Goal: Information Seeking & Learning: Check status

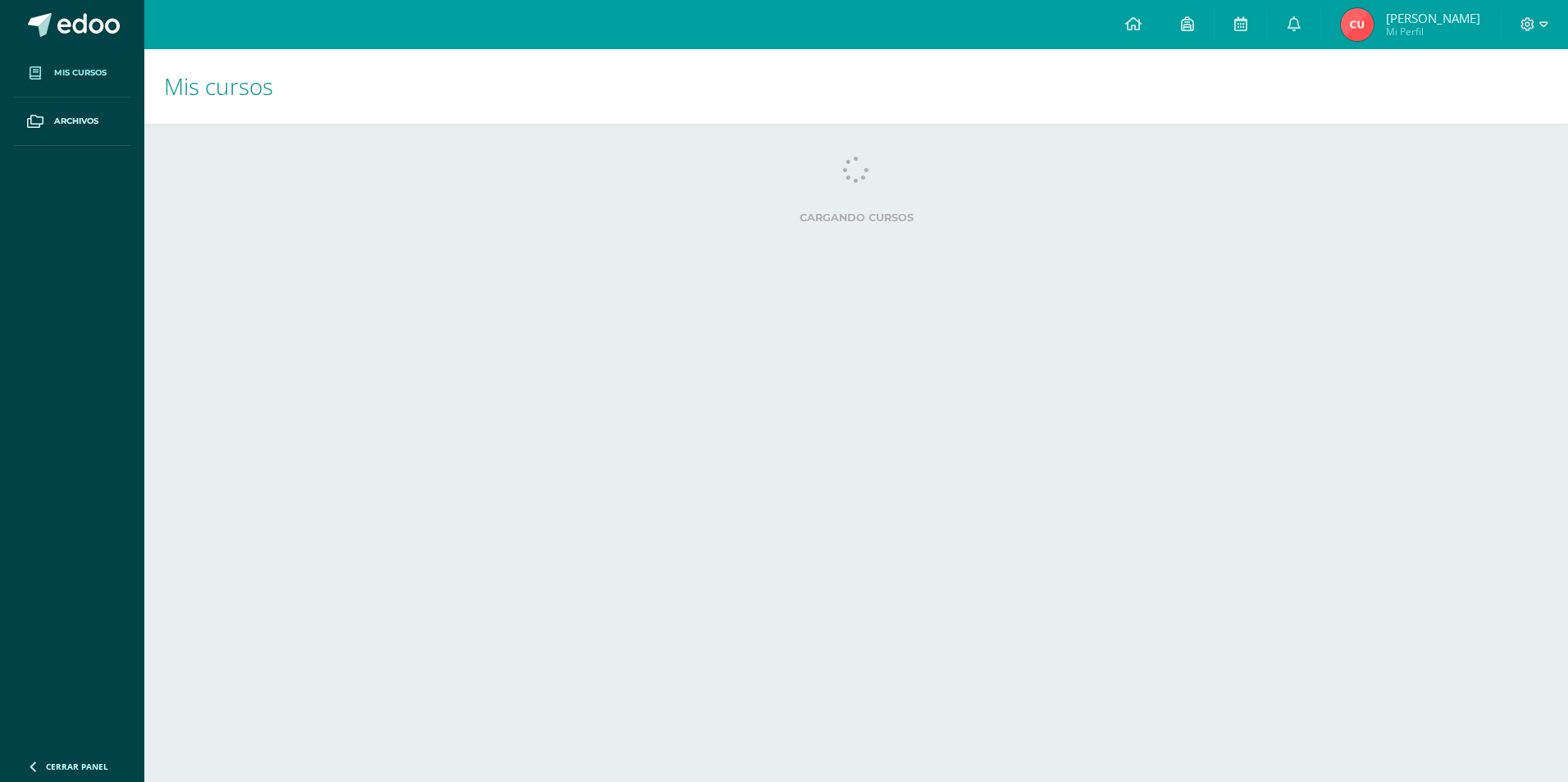
click at [56, 64] on link "Mis cursos" at bounding box center [72, 72] width 118 height 48
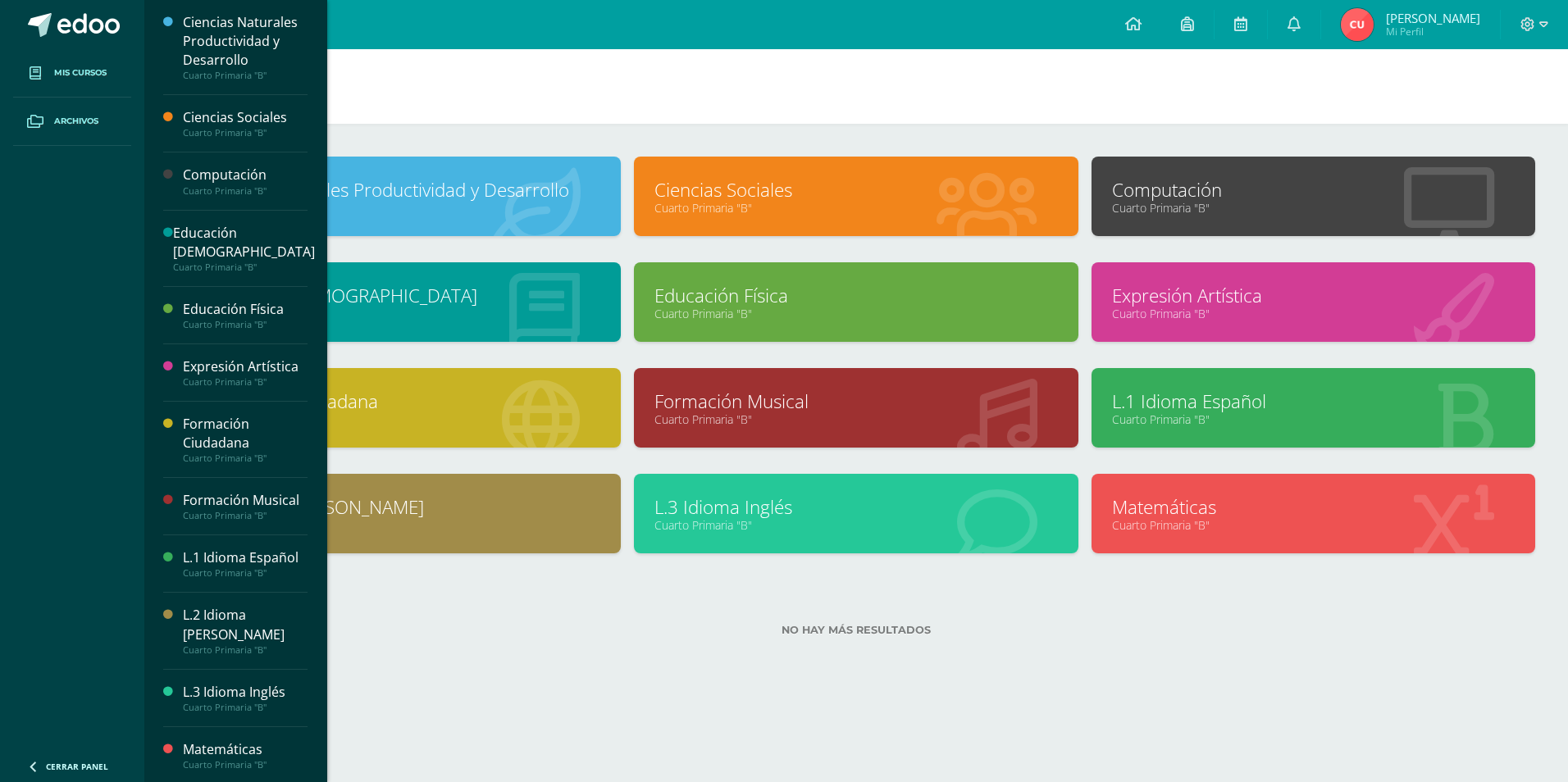
click at [78, 119] on span "Archivos" at bounding box center [76, 121] width 44 height 13
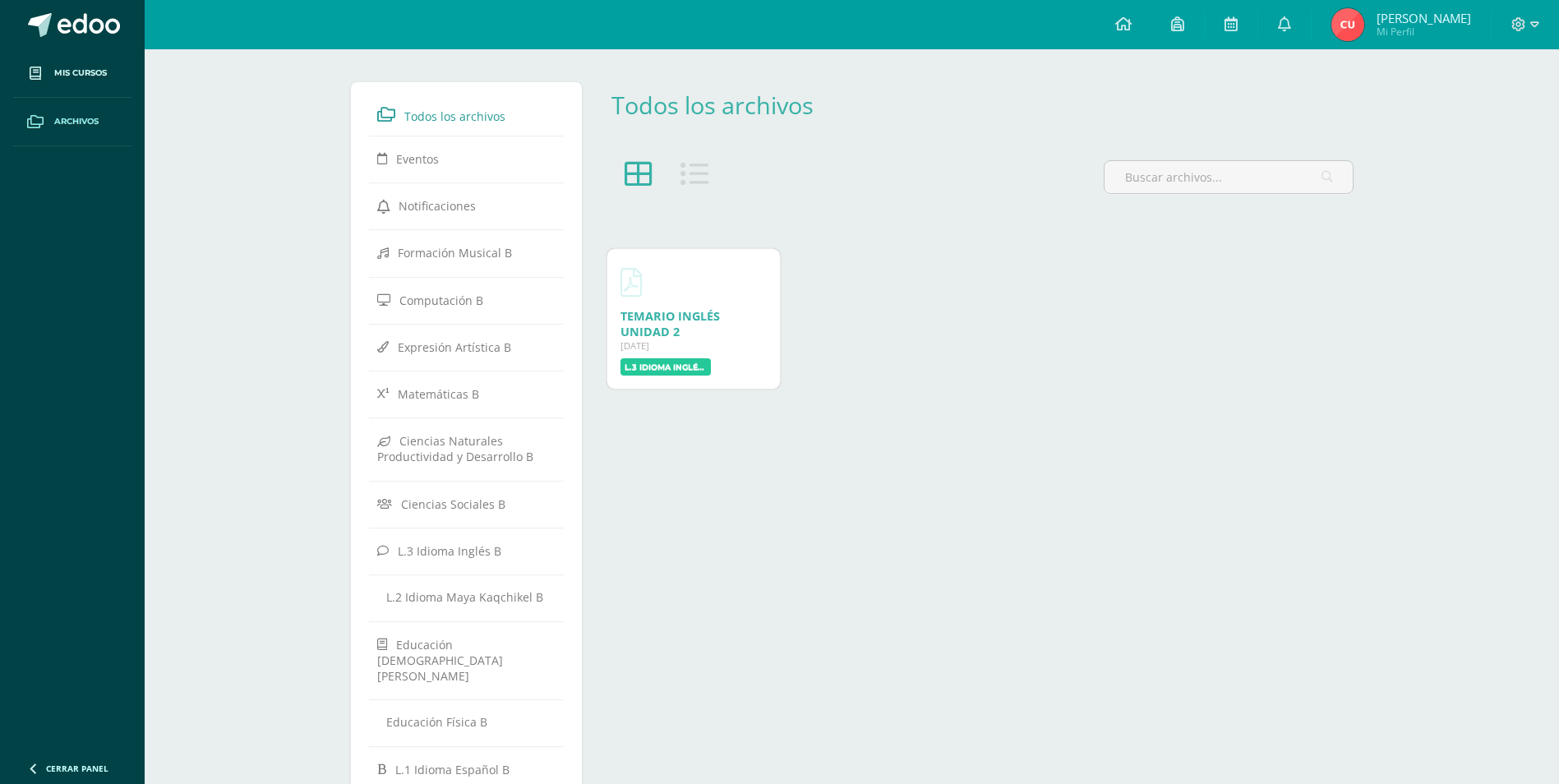
click at [1339, 31] on img at bounding box center [1347, 25] width 33 height 33
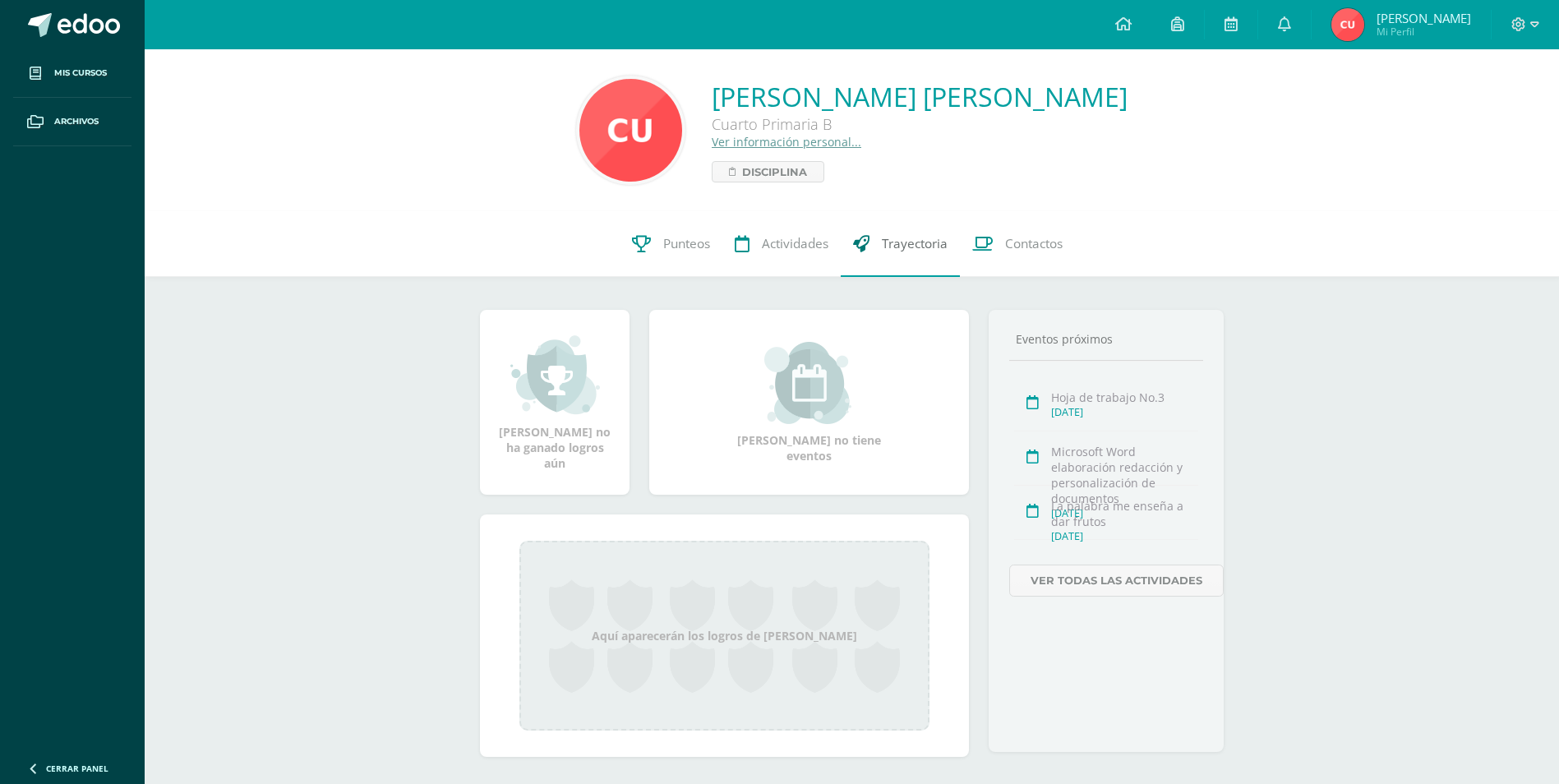
scroll to position [25, 0]
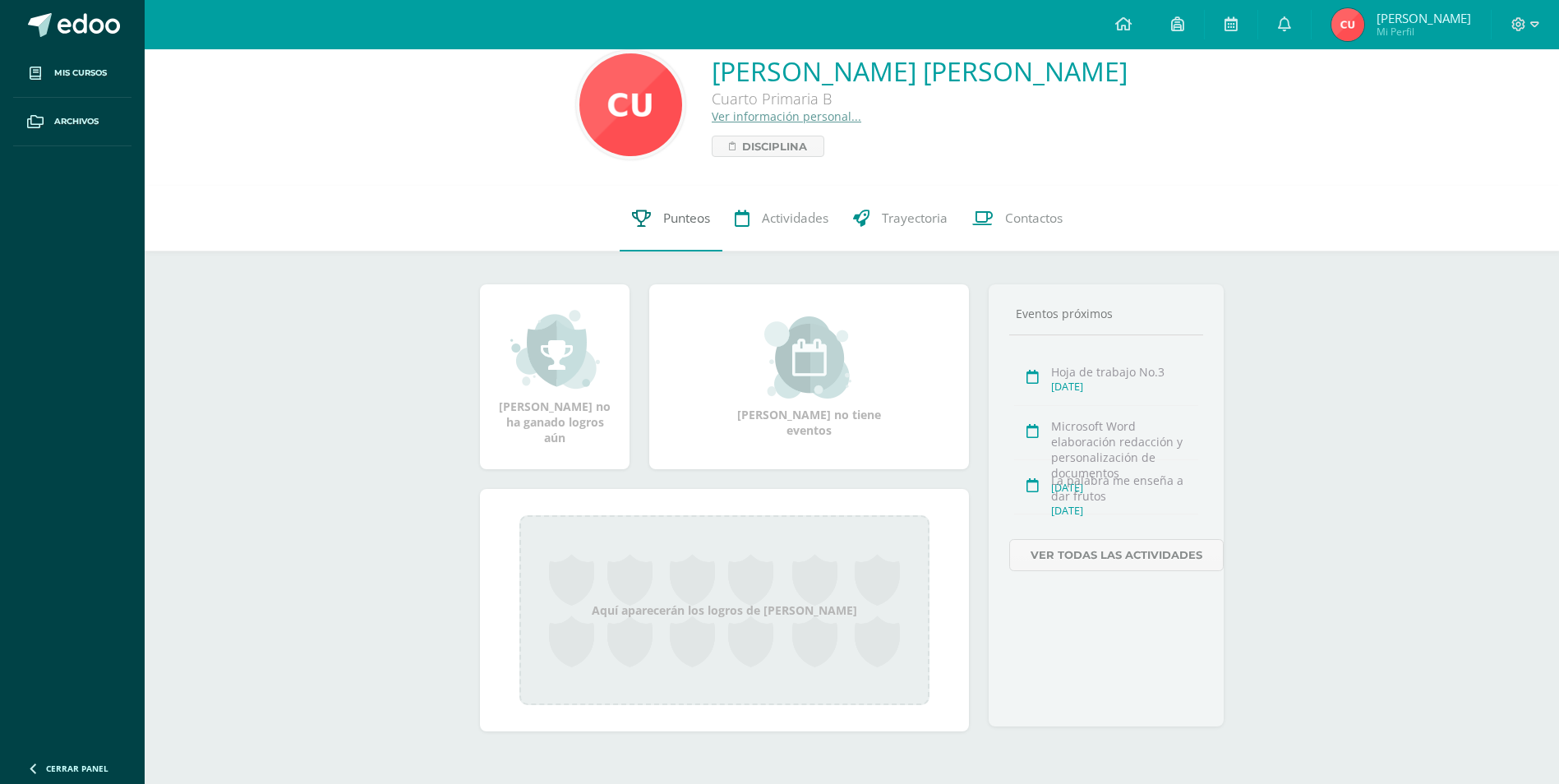
click at [690, 219] on span "Punteos" at bounding box center [687, 218] width 47 height 17
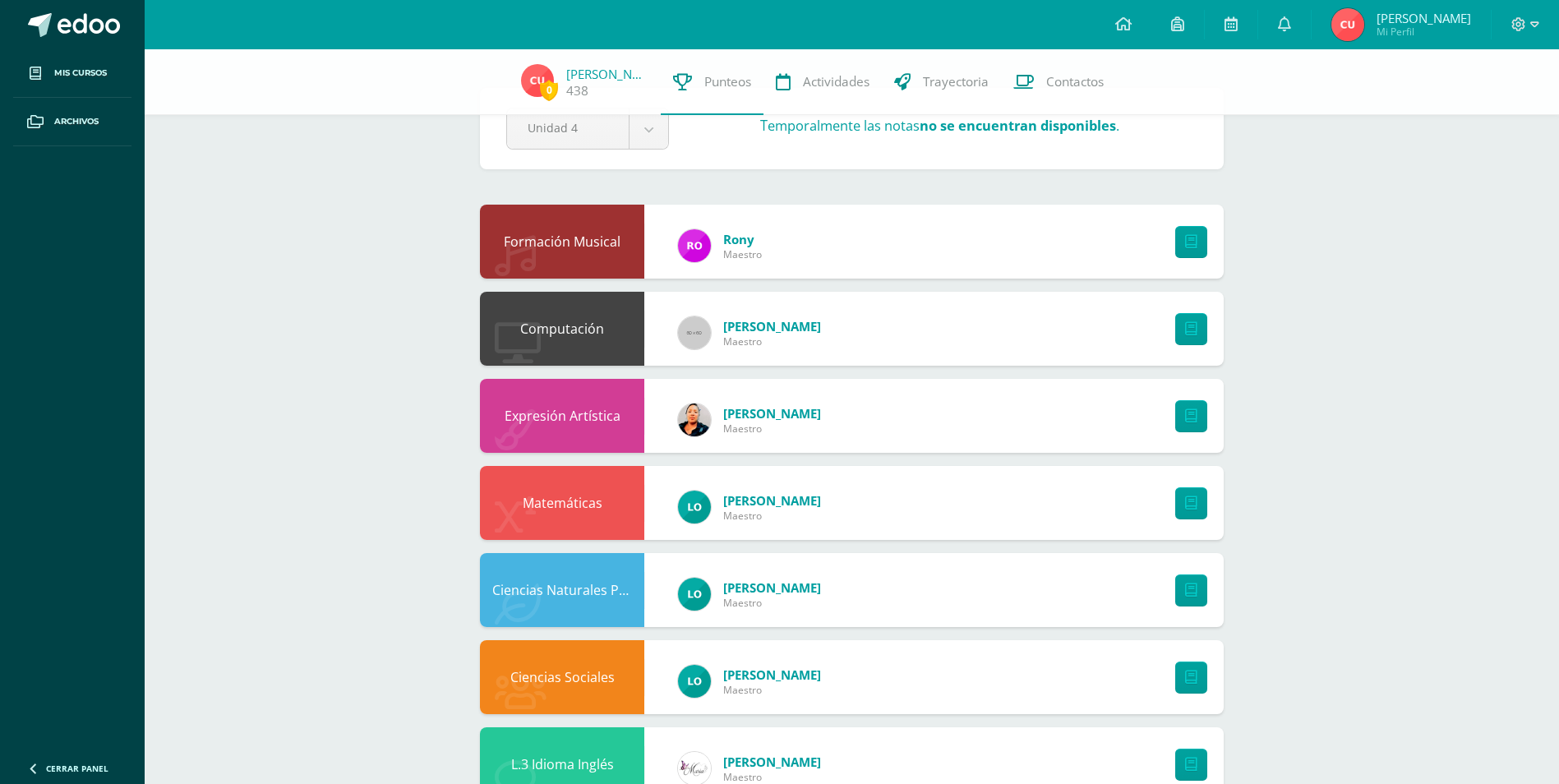
scroll to position [82, 0]
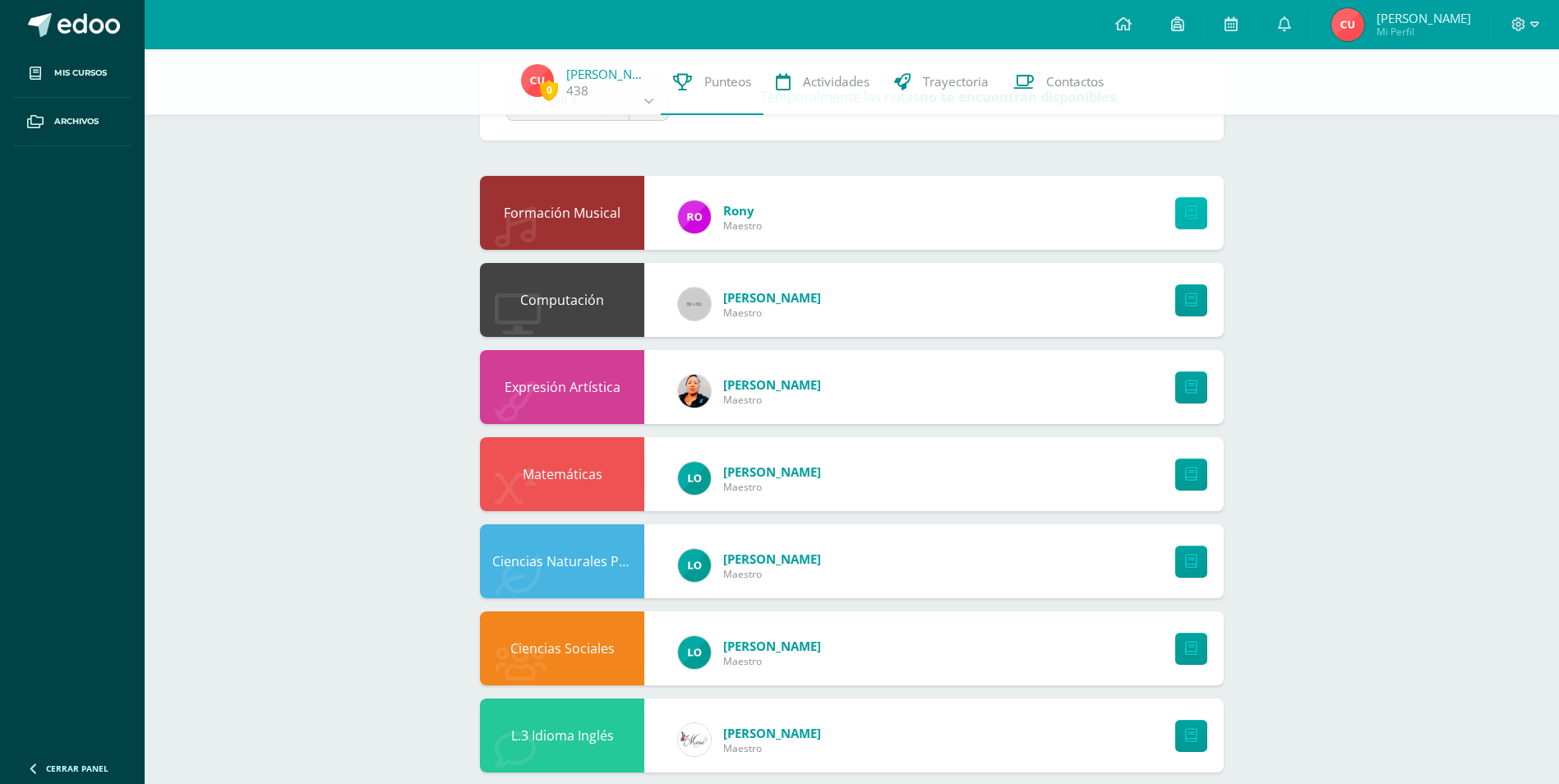
click at [1199, 220] on link at bounding box center [1191, 213] width 32 height 32
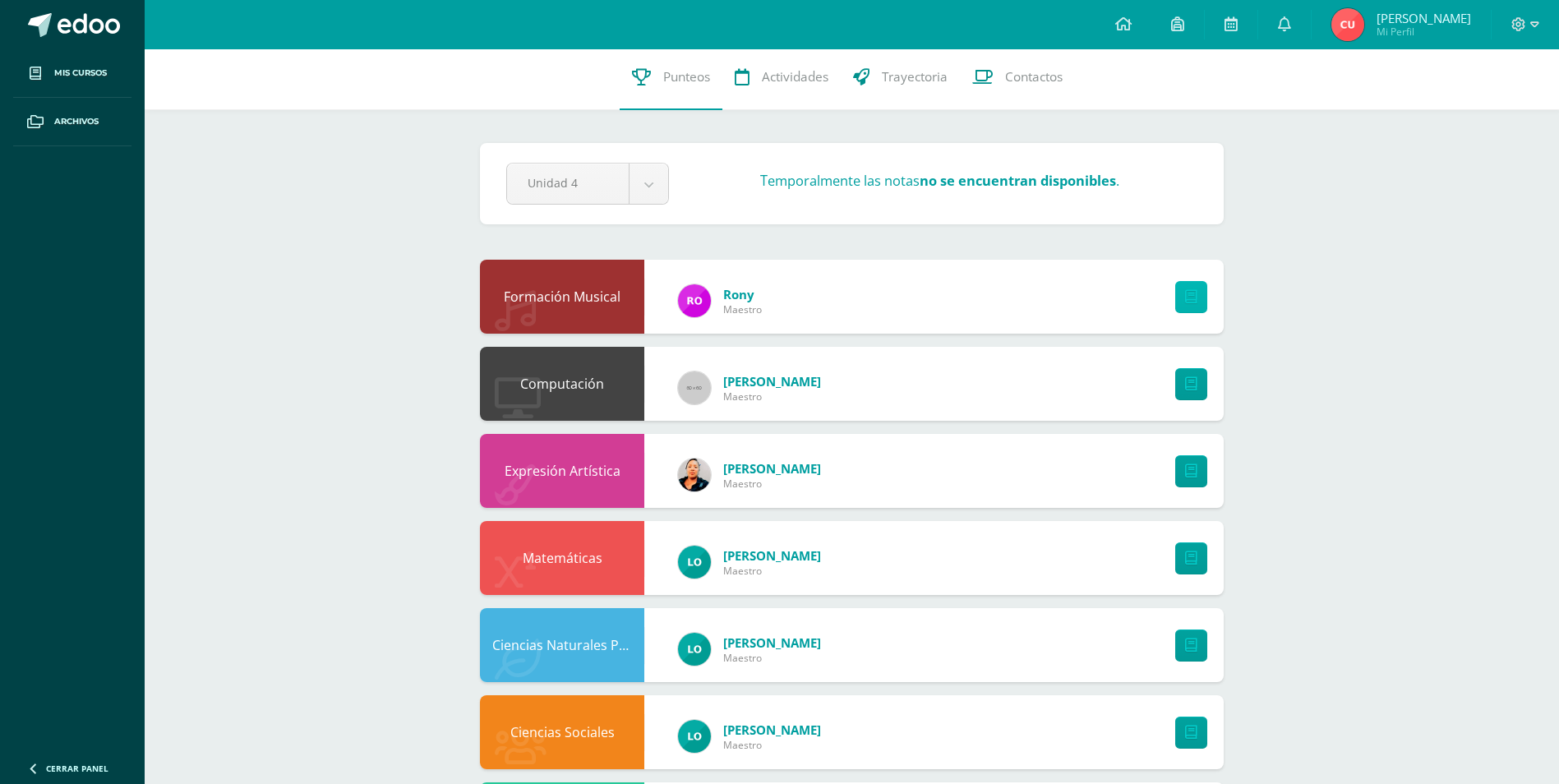
scroll to position [0, 0]
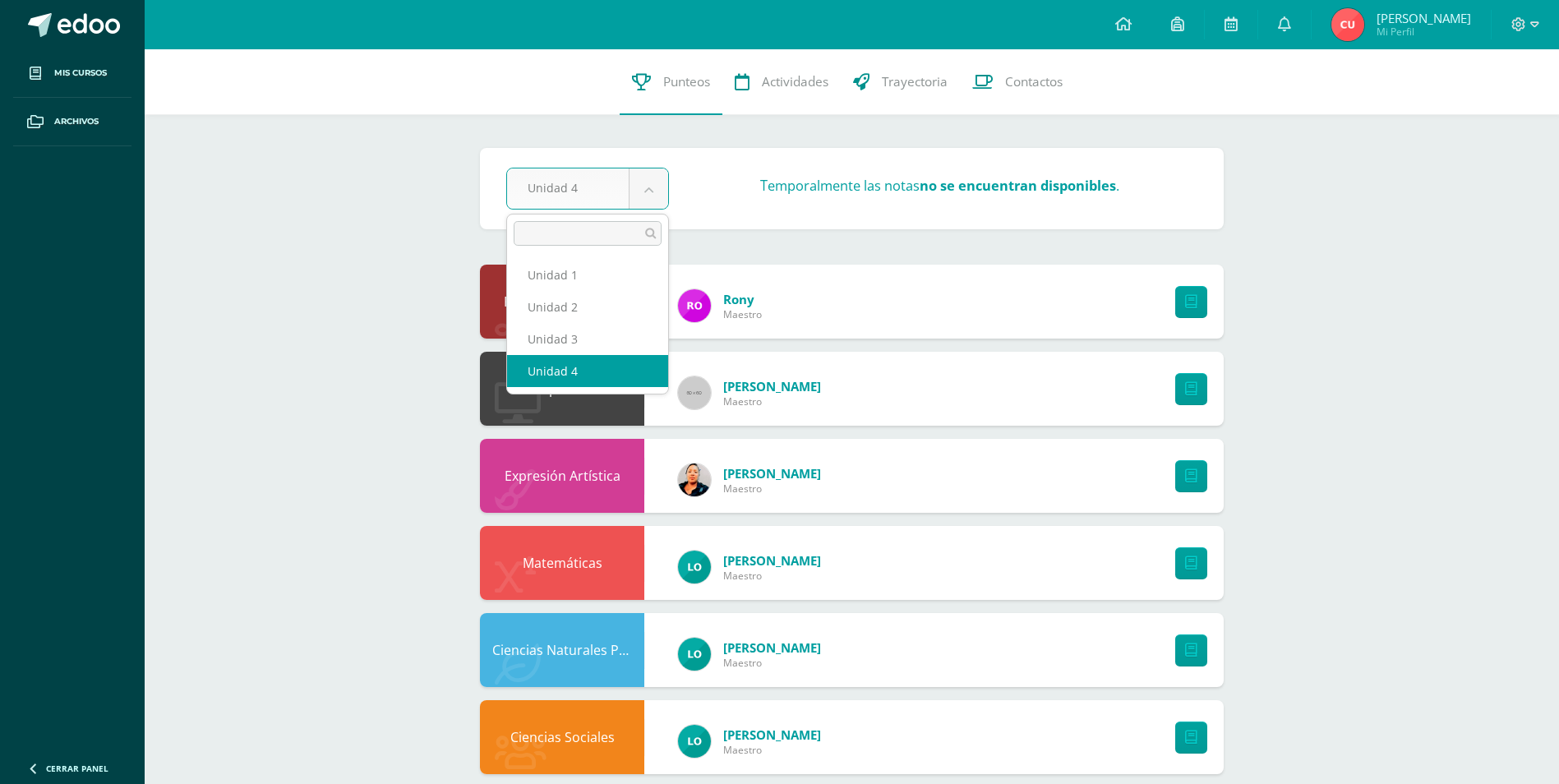
click at [659, 198] on body "Mis cursos Archivos Cerrar panel Ciencias Naturales Productividad y Desarrollo …" at bounding box center [780, 665] width 1559 height 1330
select select "Unidad 3"
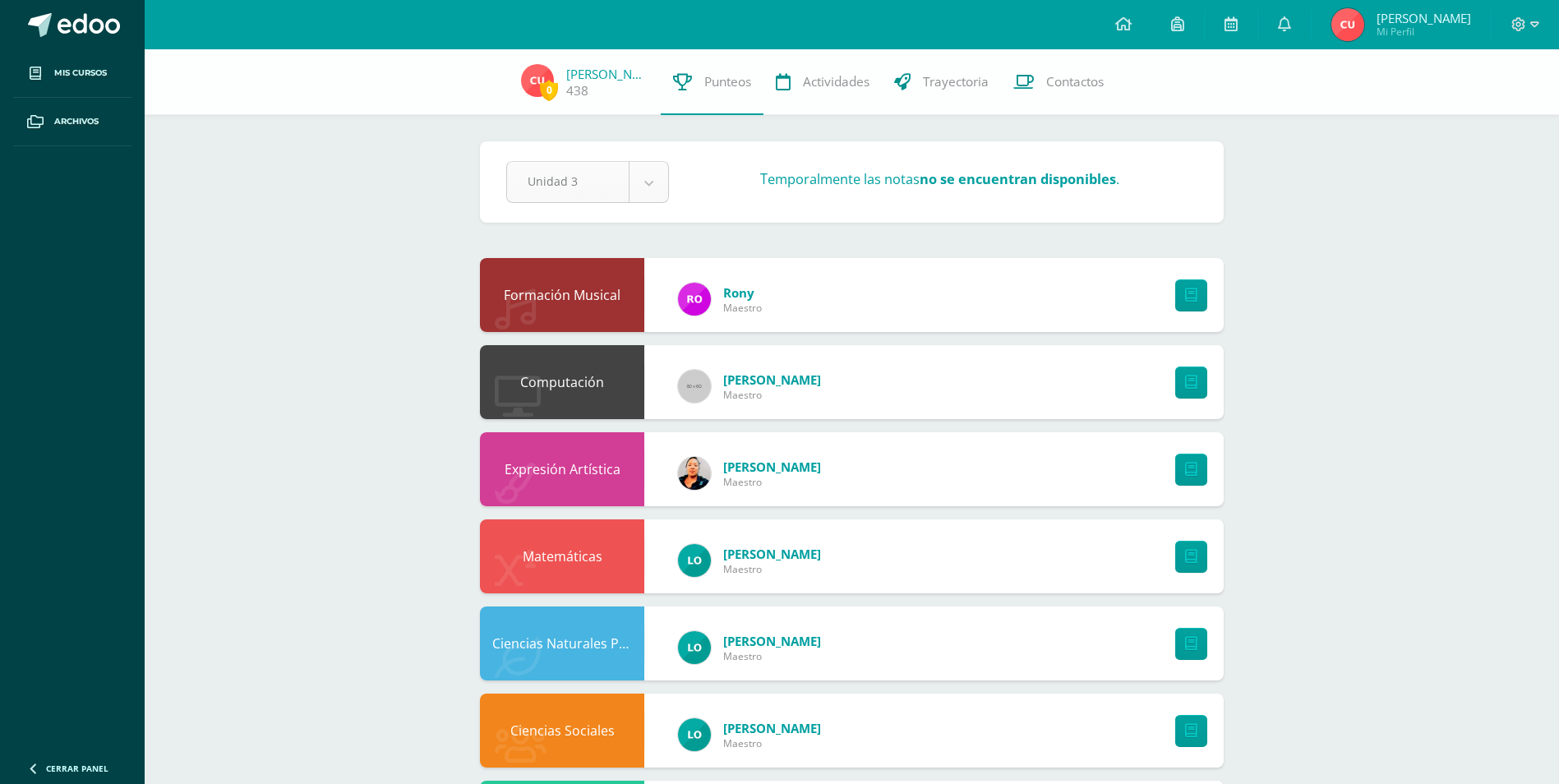
click at [644, 173] on body "Mis cursos Archivos Cerrar panel Ciencias Naturales Productividad y Desarrollo …" at bounding box center [780, 661] width 1559 height 1323
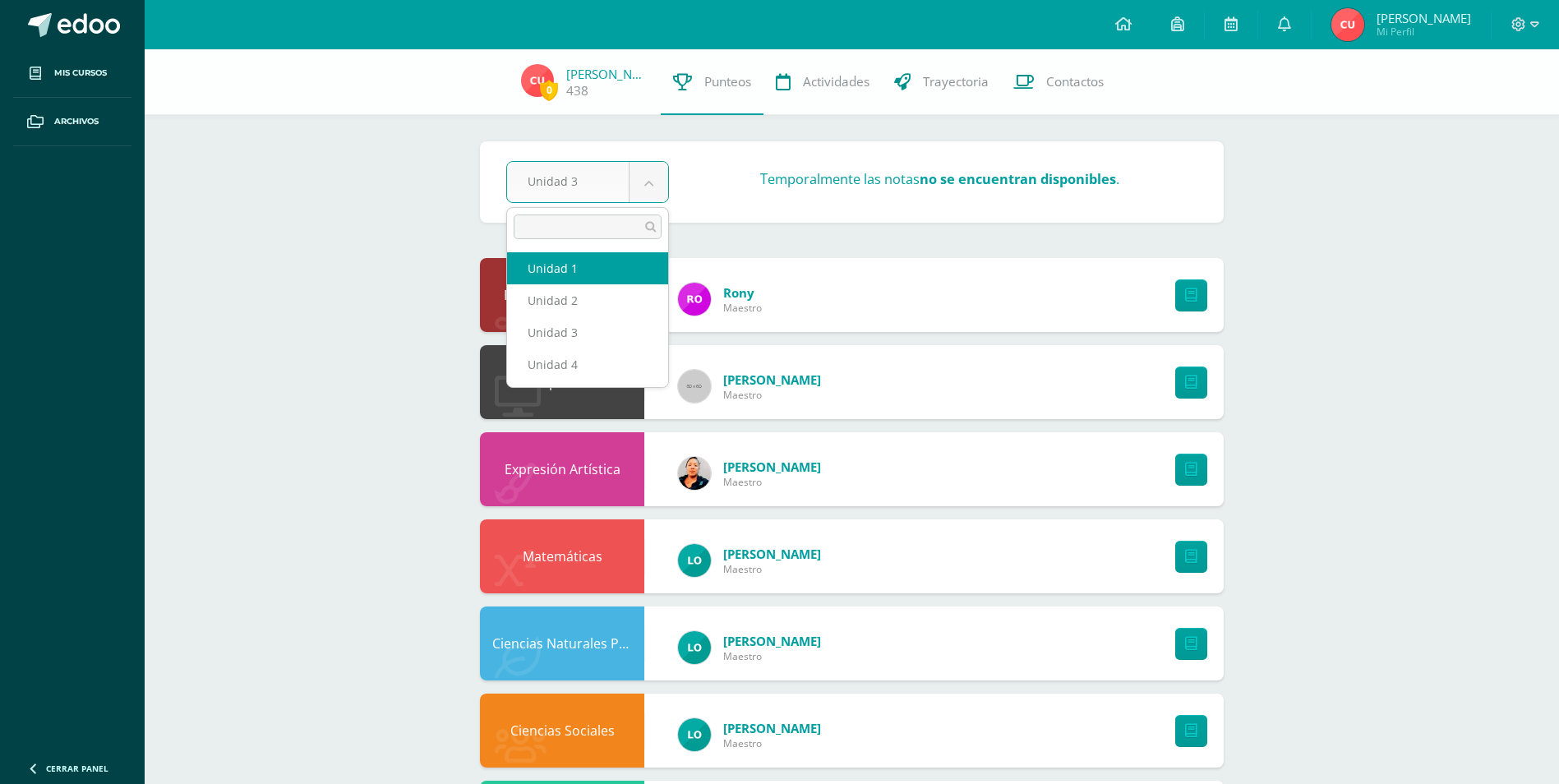
select select "Unidad 1"
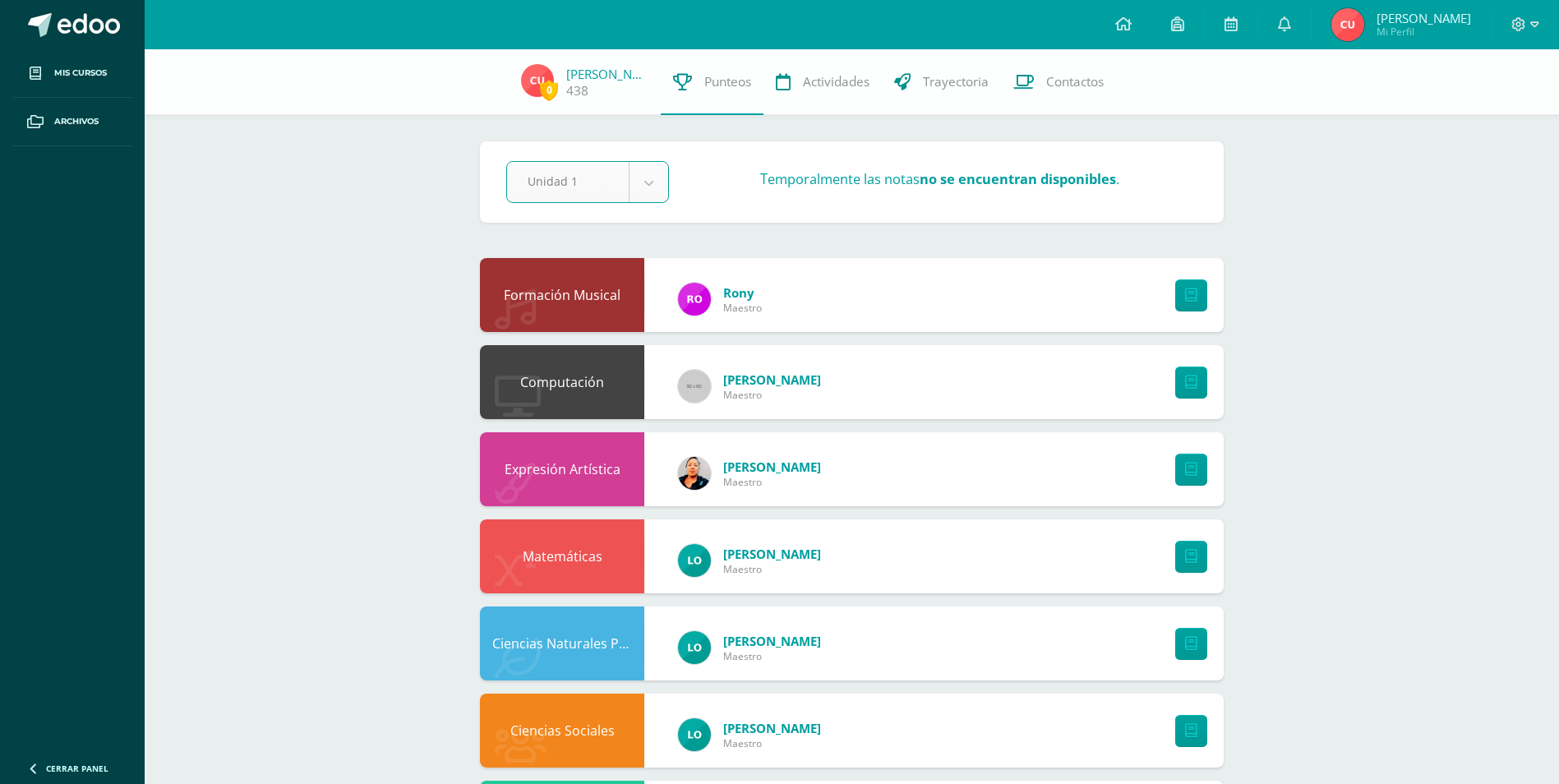
click at [668, 178] on body "Mis cursos Archivos Cerrar panel Ciencias Naturales Productividad y Desarrollo …" at bounding box center [780, 661] width 1559 height 1323
click at [548, 352] on div "Computación" at bounding box center [561, 382] width 164 height 74
click at [652, 176] on body "Mis cursos Archivos Cerrar panel Ciencias Naturales Productividad y Desarrollo …" at bounding box center [780, 661] width 1559 height 1323
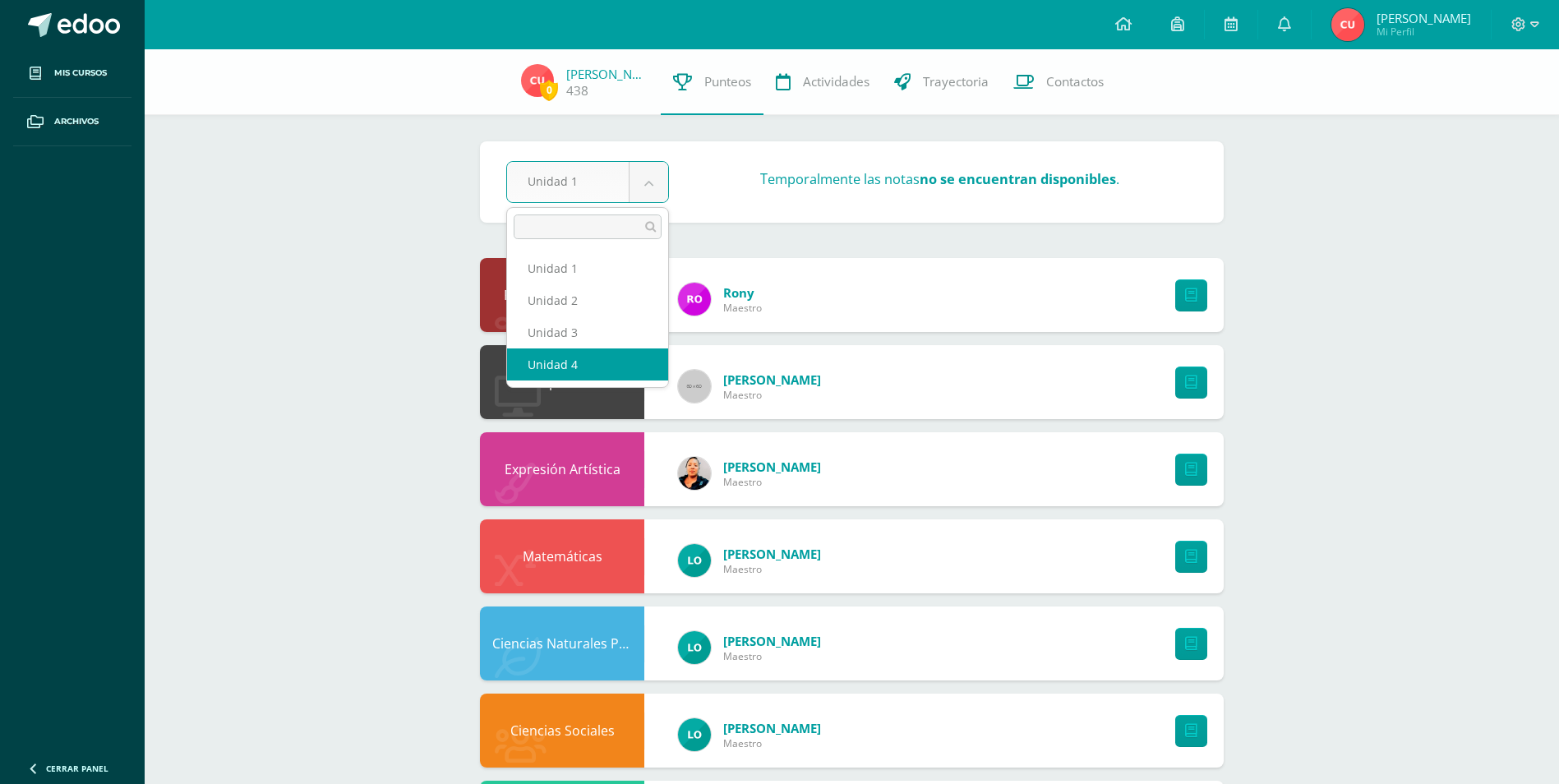
select select "Unidad 4"
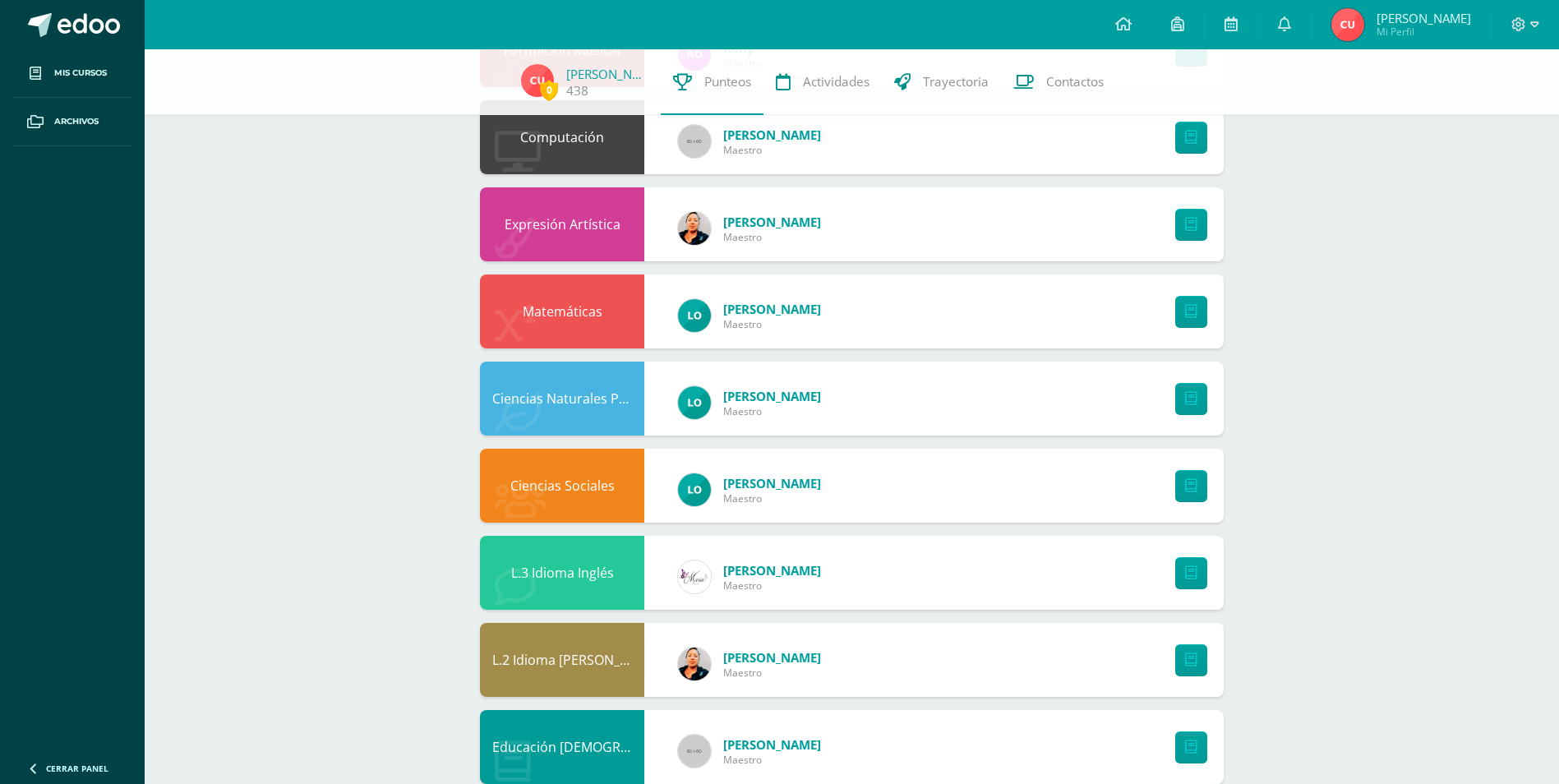
scroll to position [246, 0]
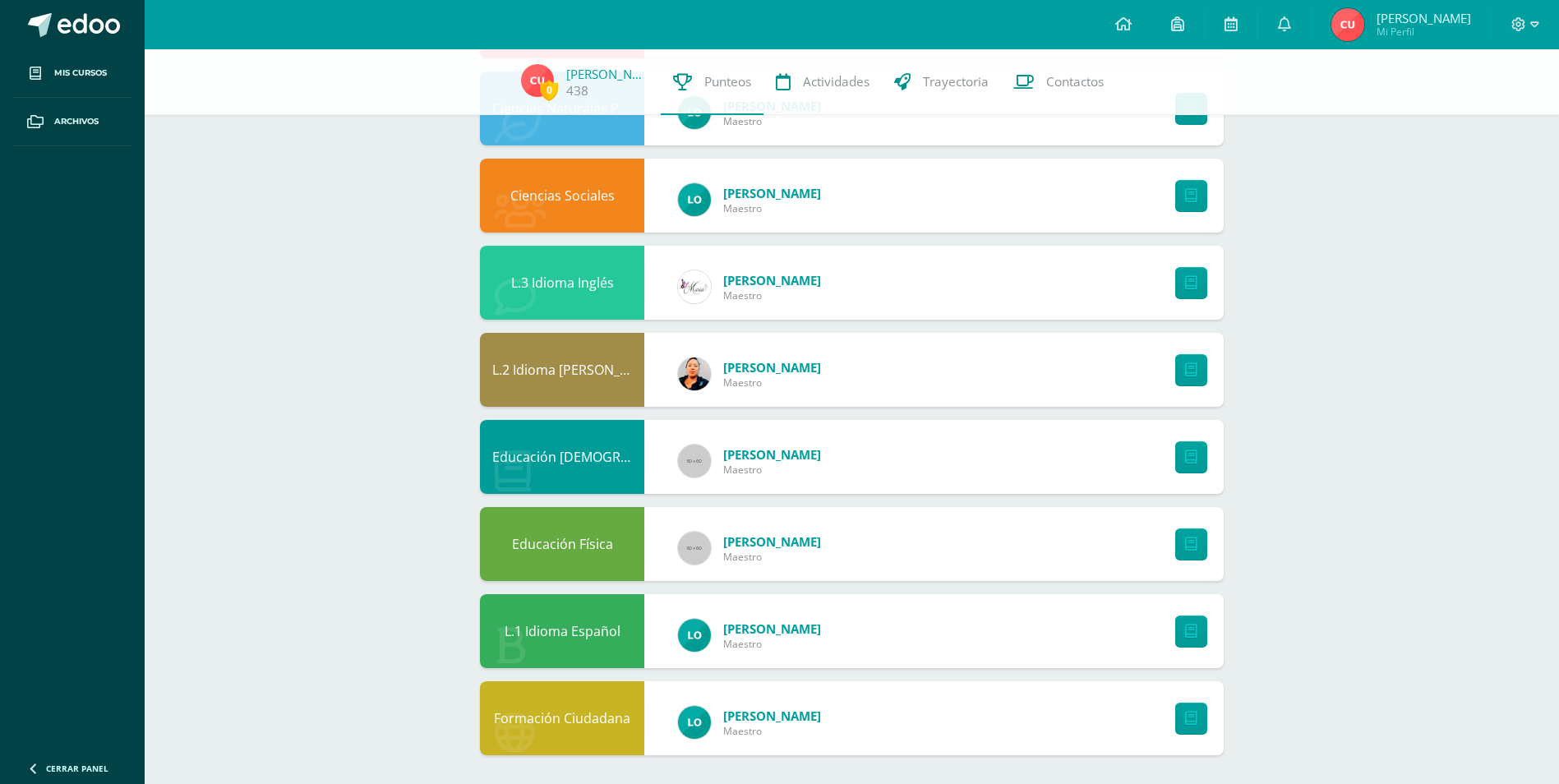
scroll to position [539, 0]
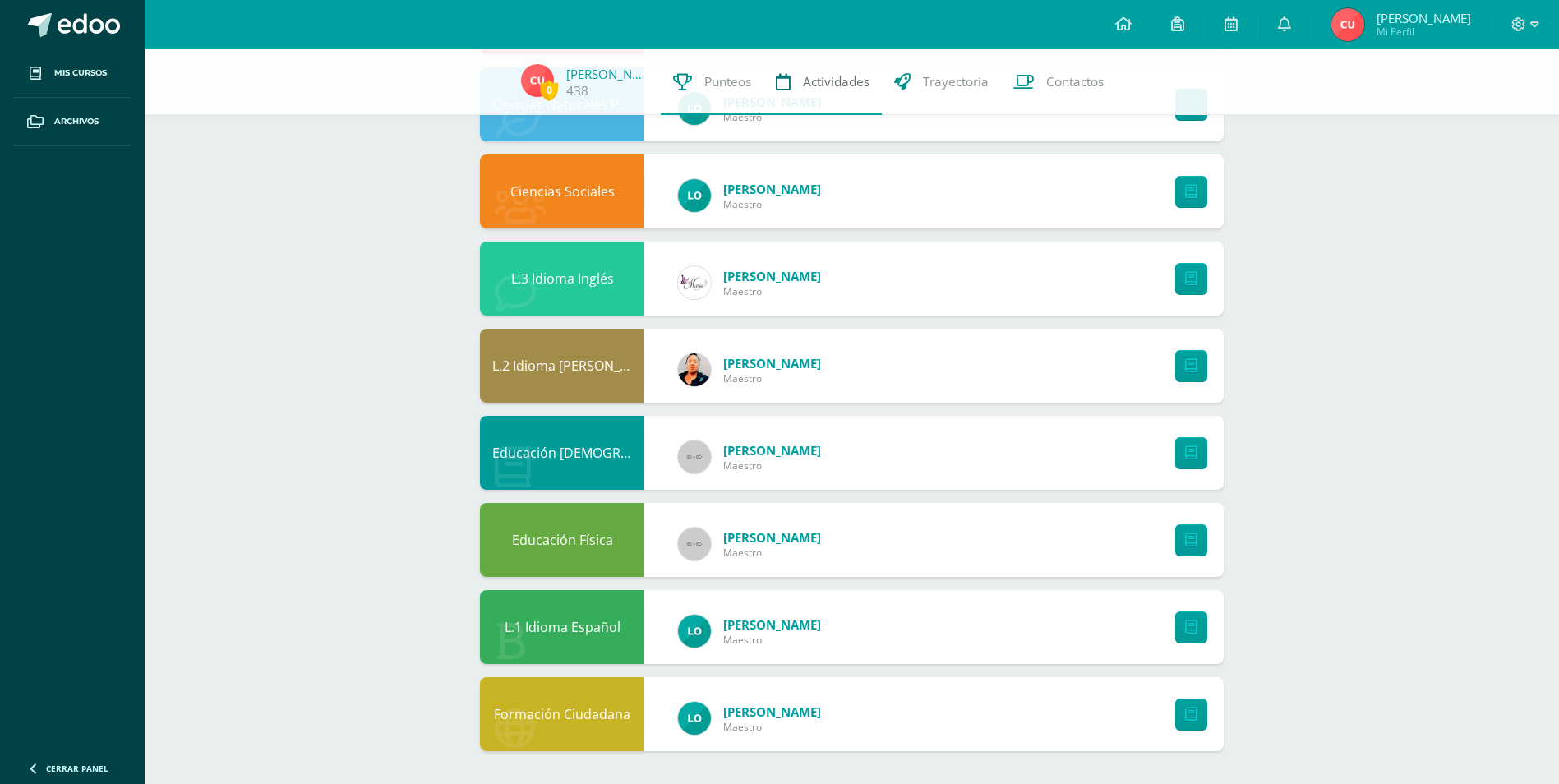
click at [822, 78] on span "Actividades" at bounding box center [836, 82] width 66 height 17
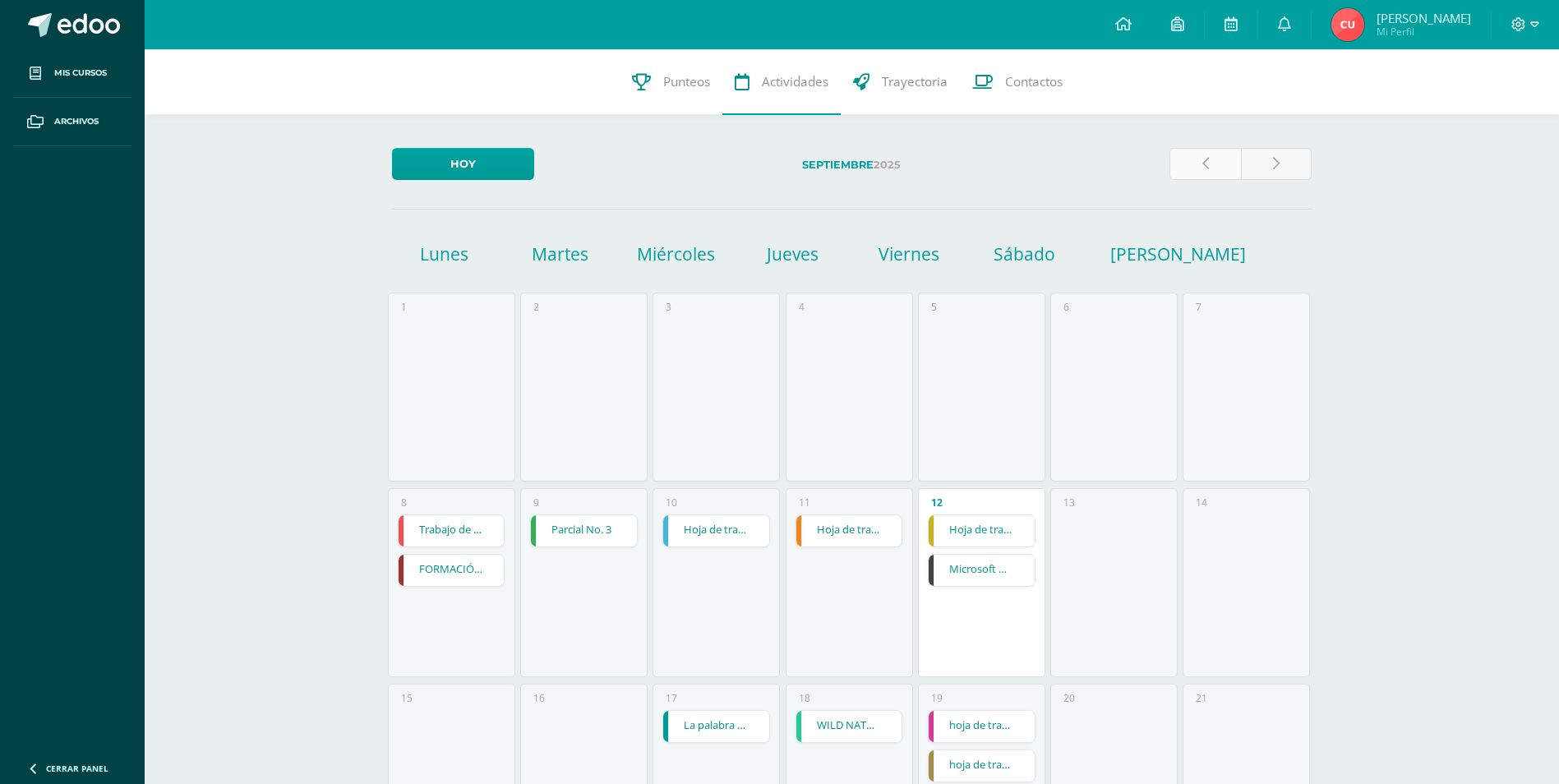
click at [1199, 165] on link at bounding box center [1205, 164] width 72 height 32
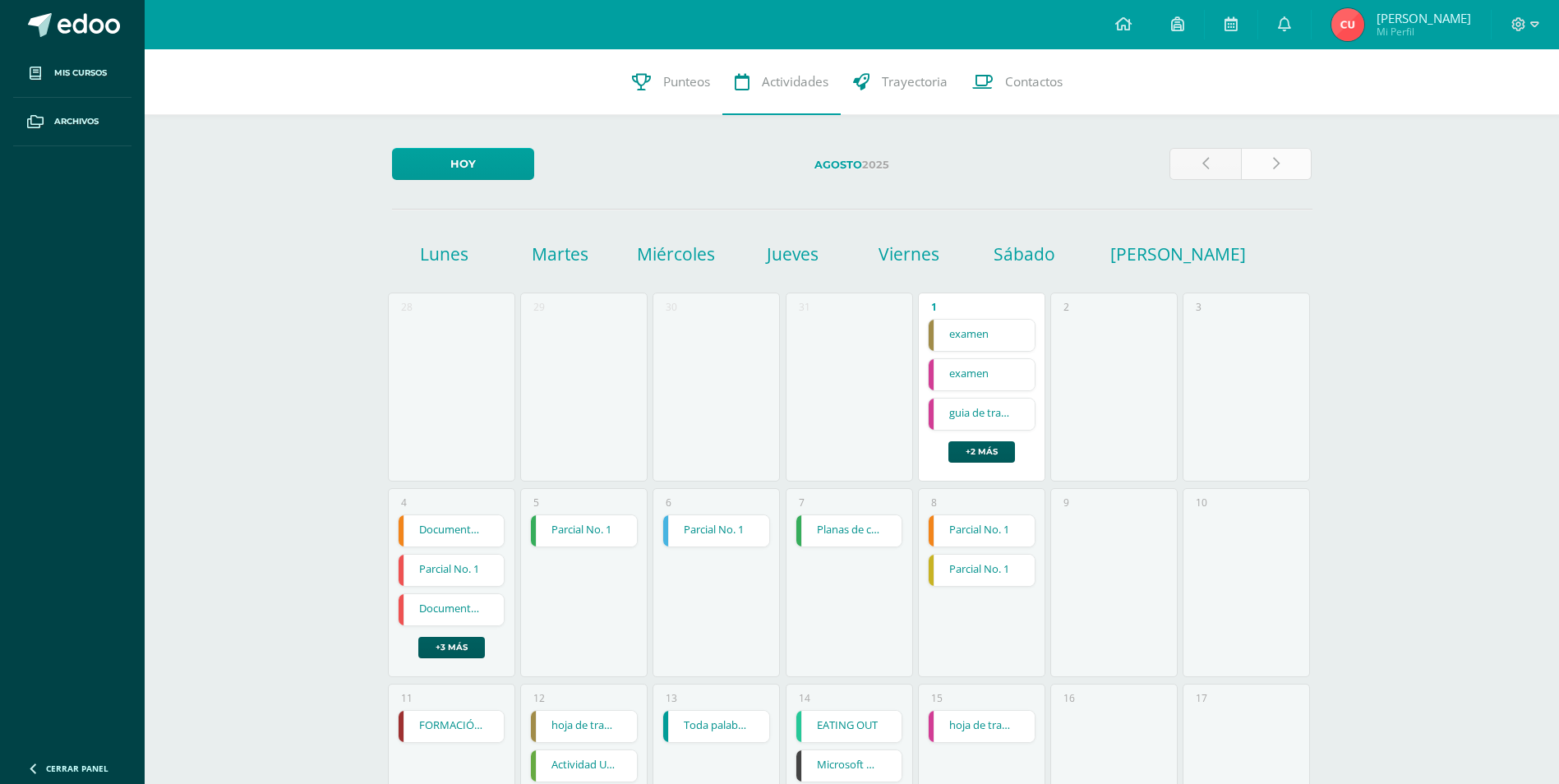
click at [1266, 168] on link at bounding box center [1276, 164] width 72 height 32
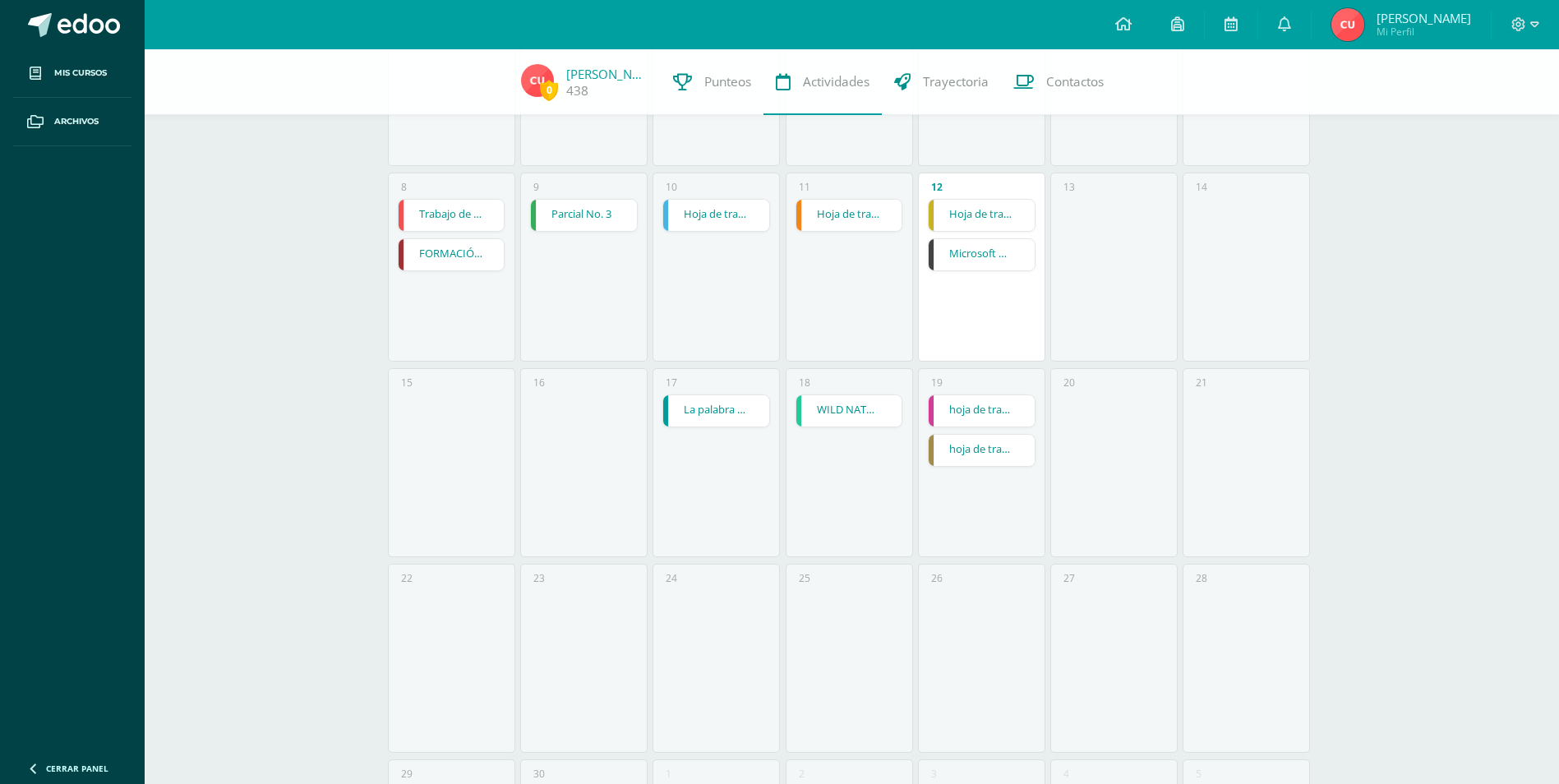
scroll to position [329, 0]
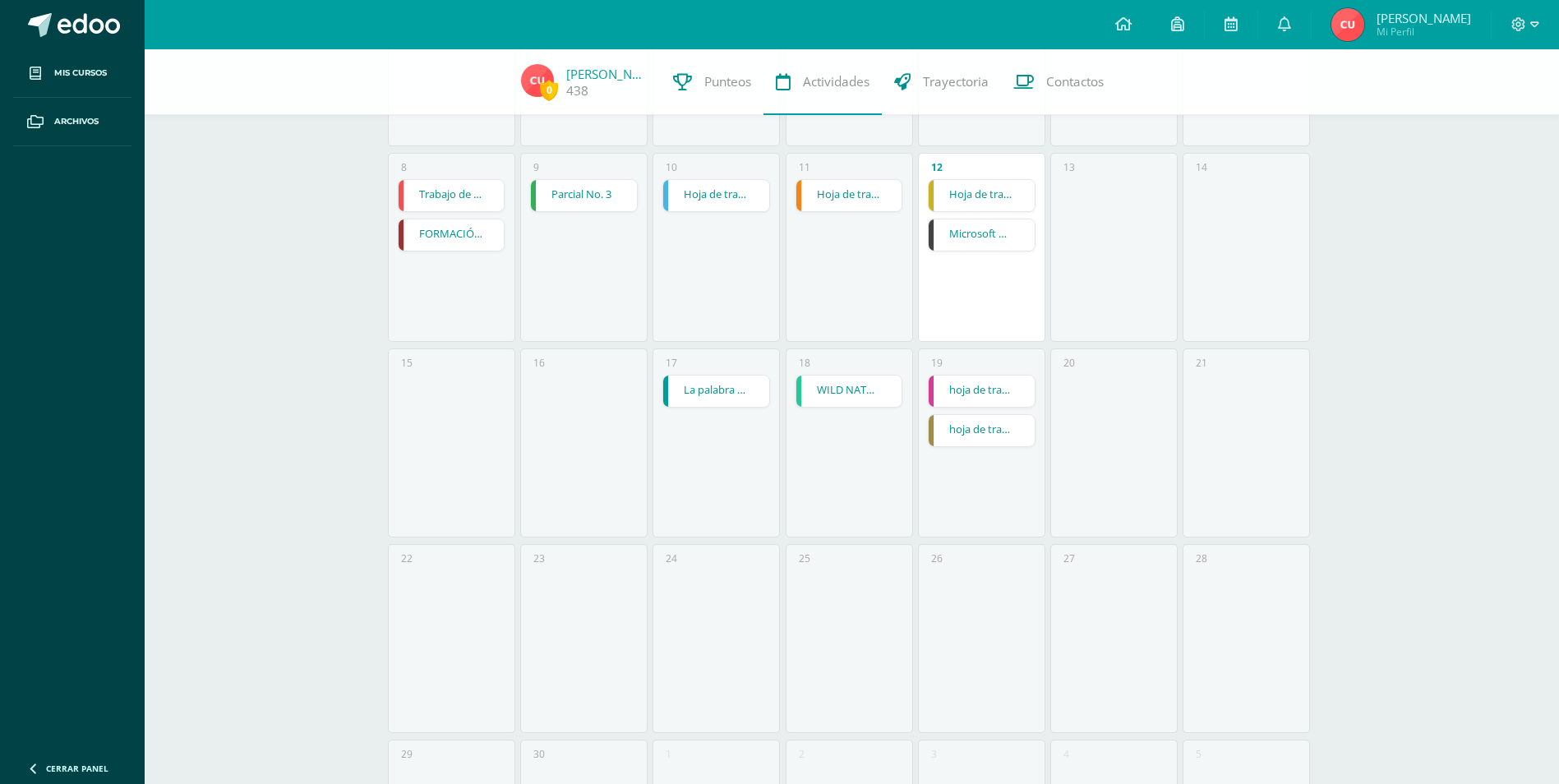
click at [978, 196] on link "Hoja de trabajo No.3" at bounding box center [981, 195] width 106 height 31
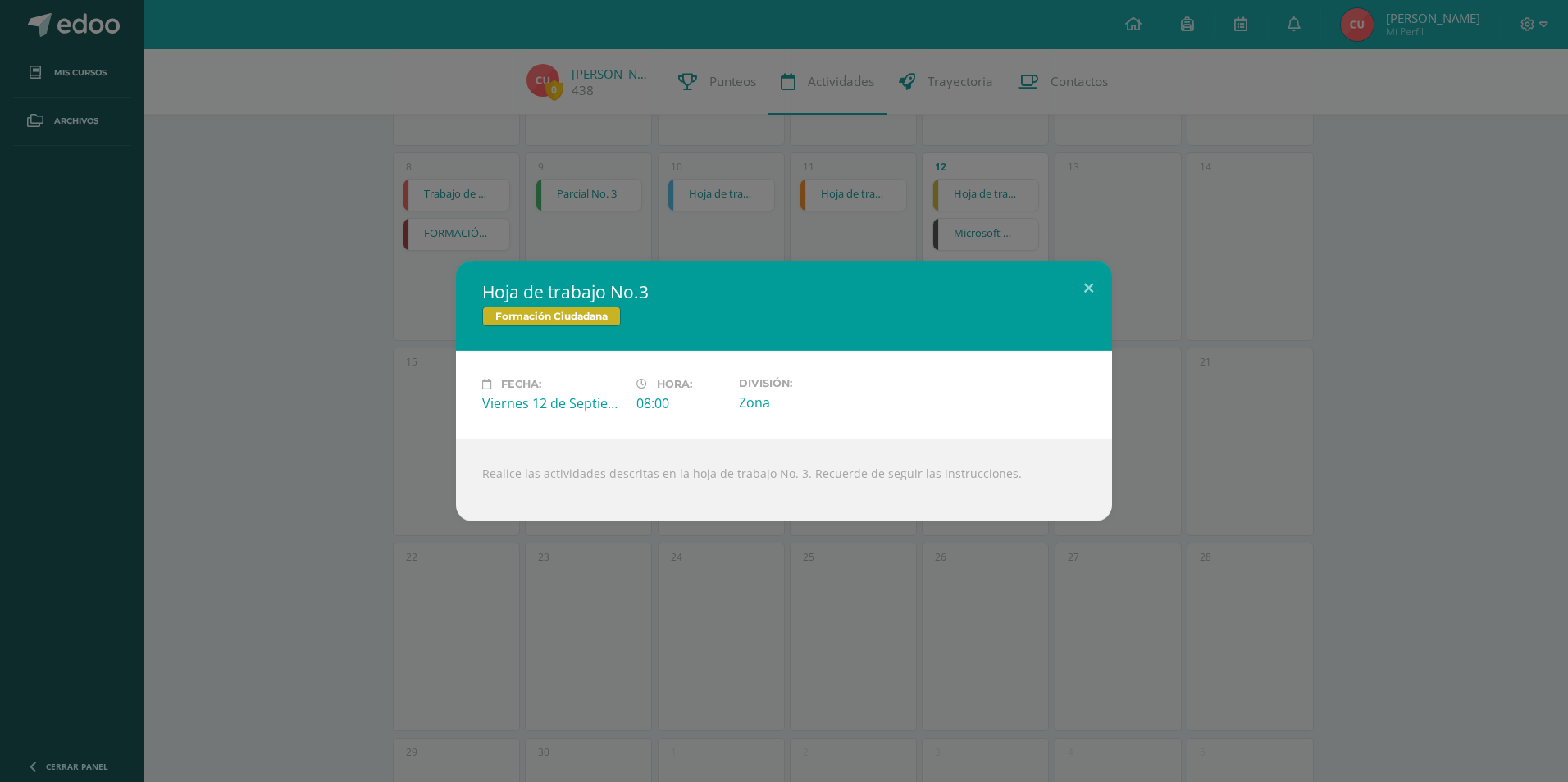
click at [1186, 315] on div "Hoja de trabajo No.3 Formación Ciudadana Fecha: [DATE] Hora: 08:00 División: Zo…" at bounding box center [783, 391] width 1554 height 261
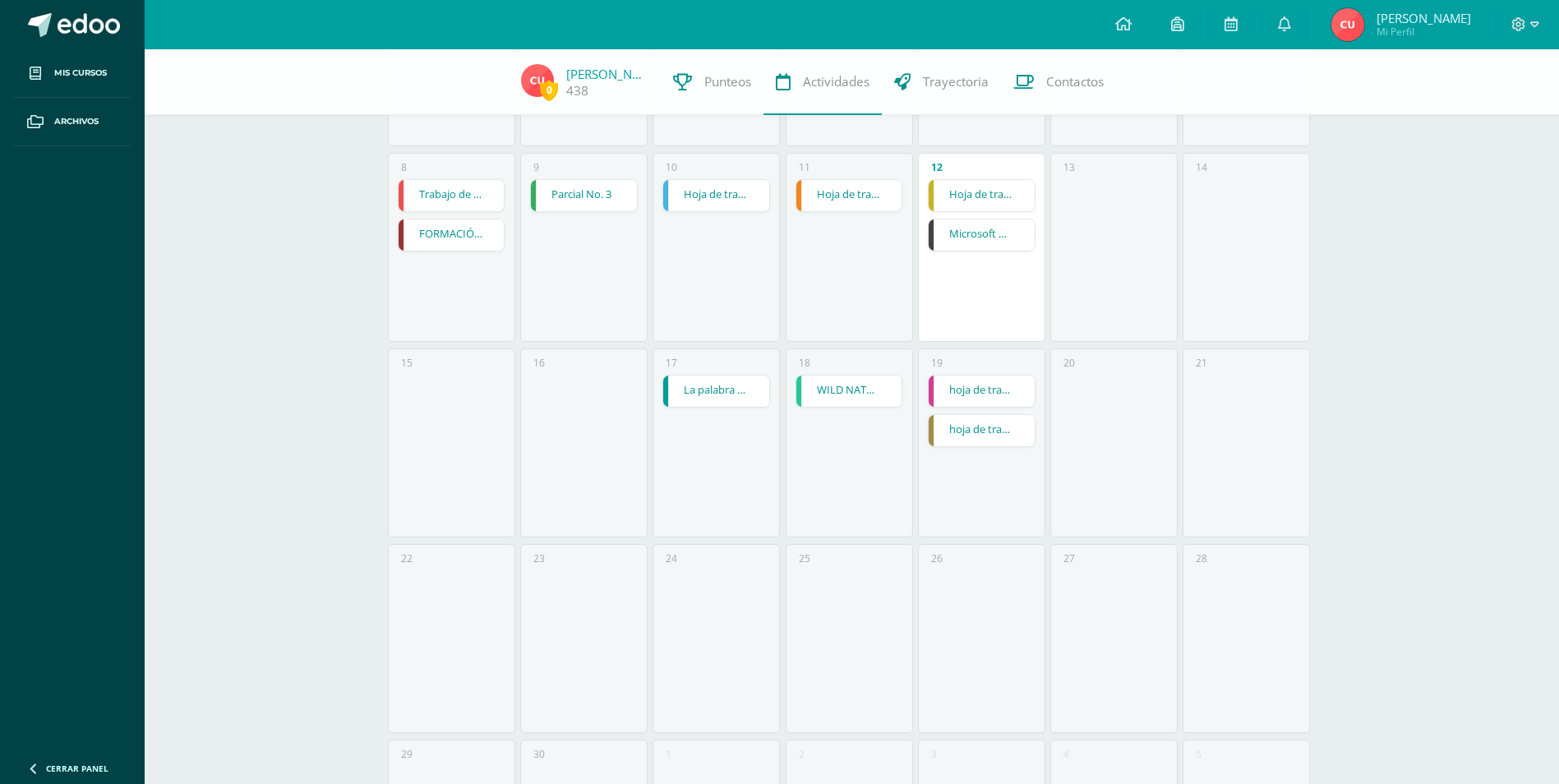
click at [992, 237] on link "Microsoft Word elaboración redacción y personalización de documentos" at bounding box center [981, 235] width 106 height 31
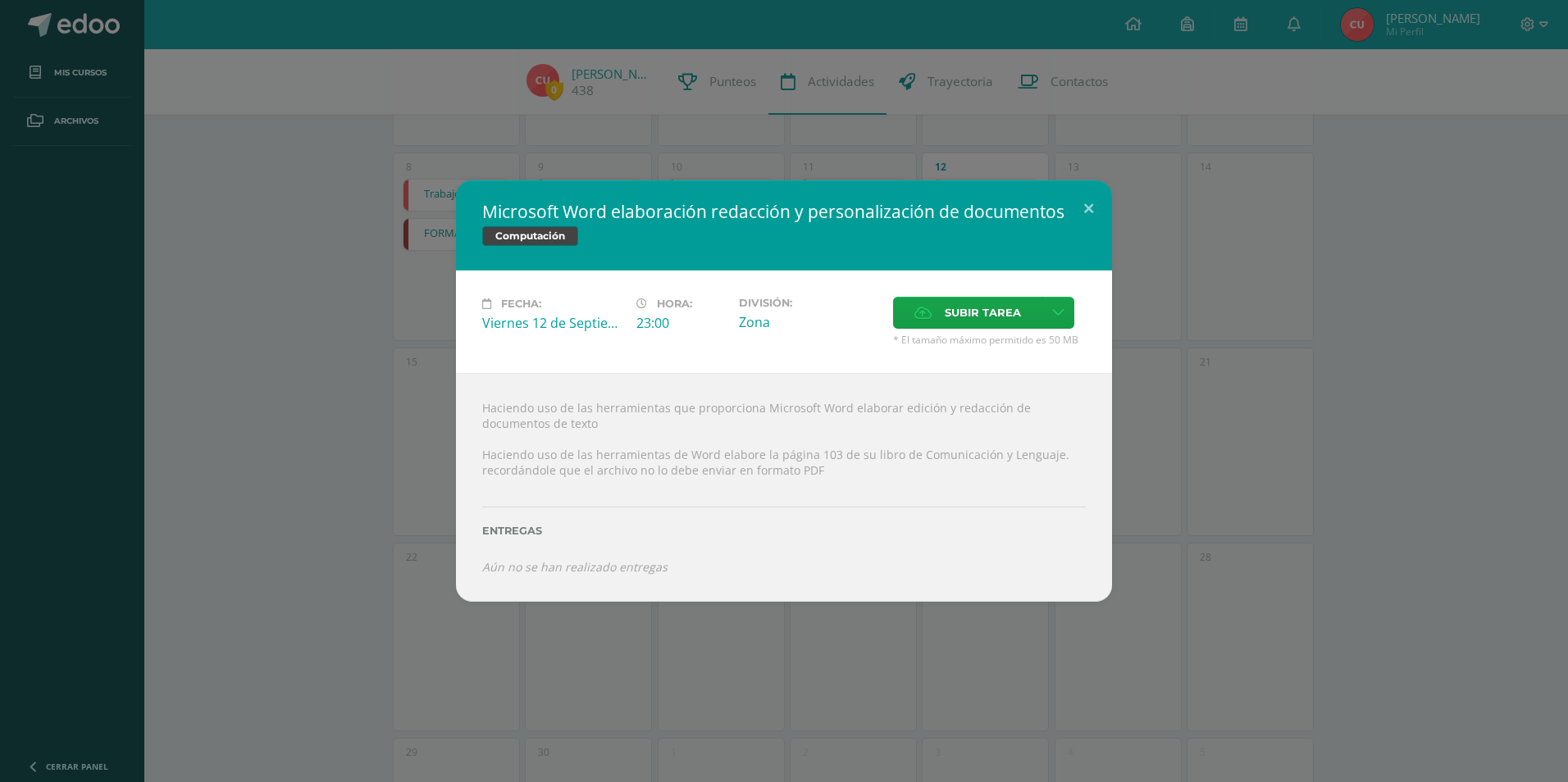
click at [1554, 366] on html "Microsoft Word elaboración redacción y personalización de documentos Computació…" at bounding box center [784, 318] width 1568 height 1293
click at [1096, 209] on button at bounding box center [1089, 208] width 47 height 56
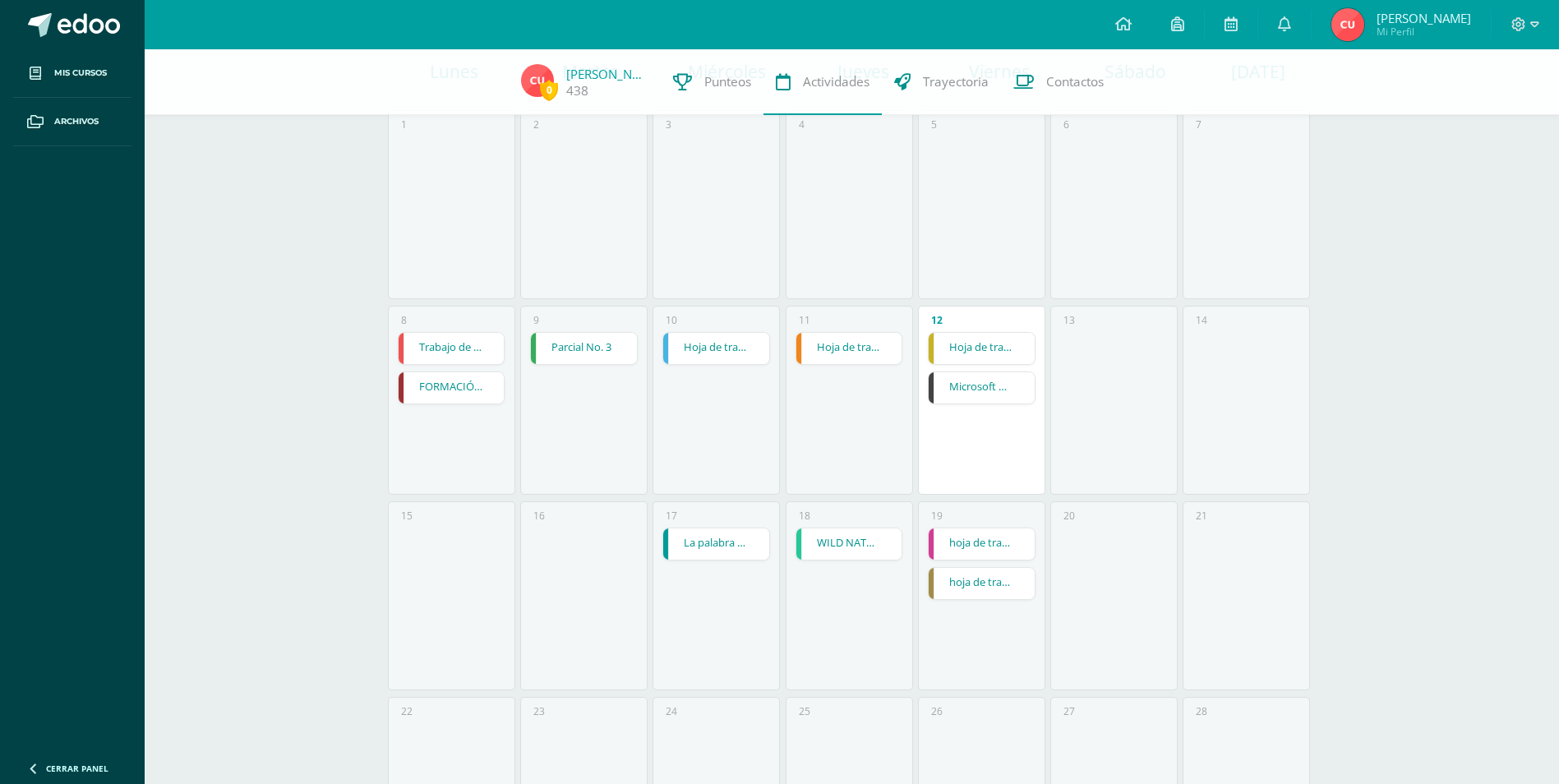
scroll to position [0, 0]
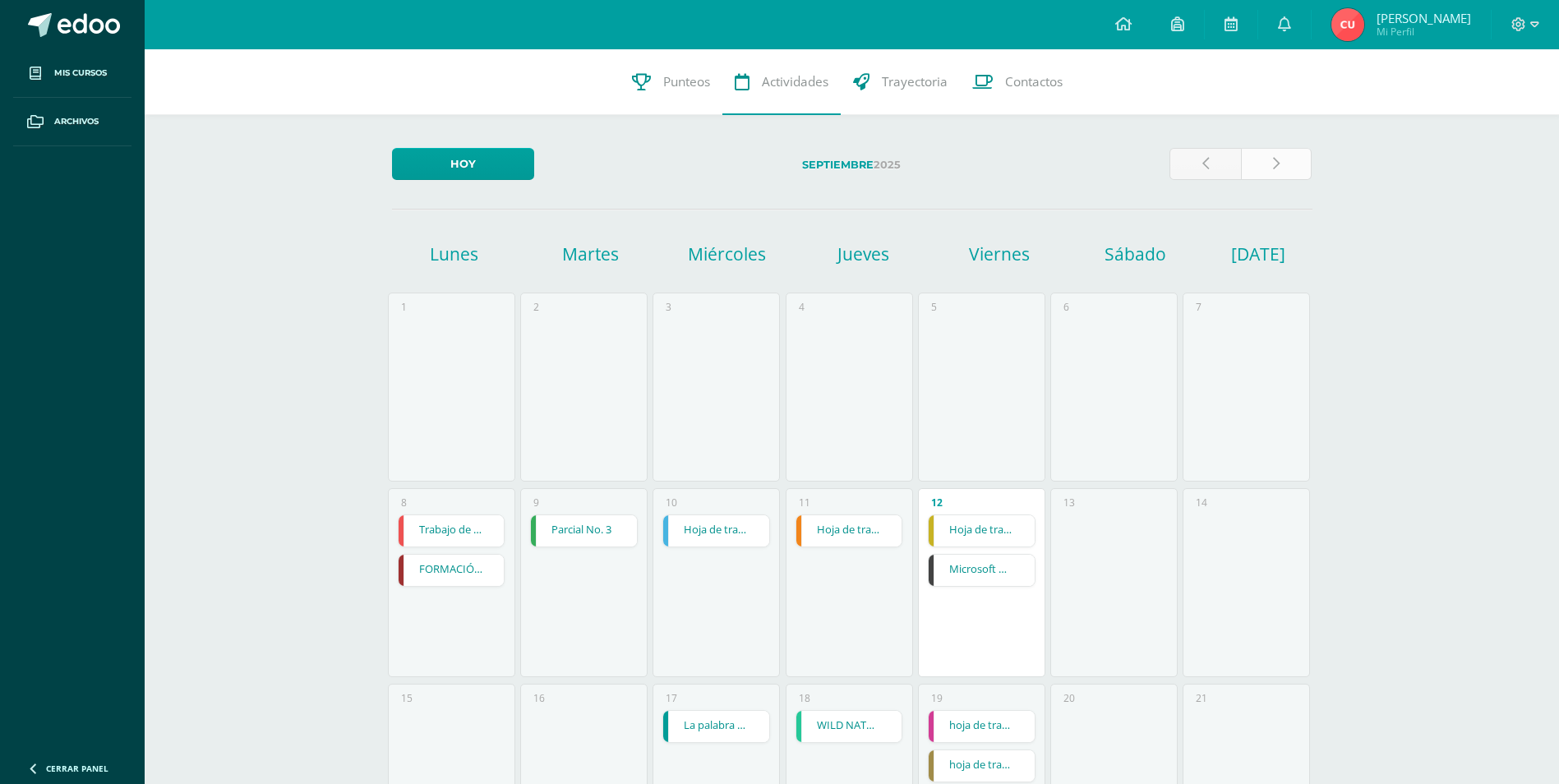
click at [1276, 159] on icon at bounding box center [1276, 164] width 6 height 14
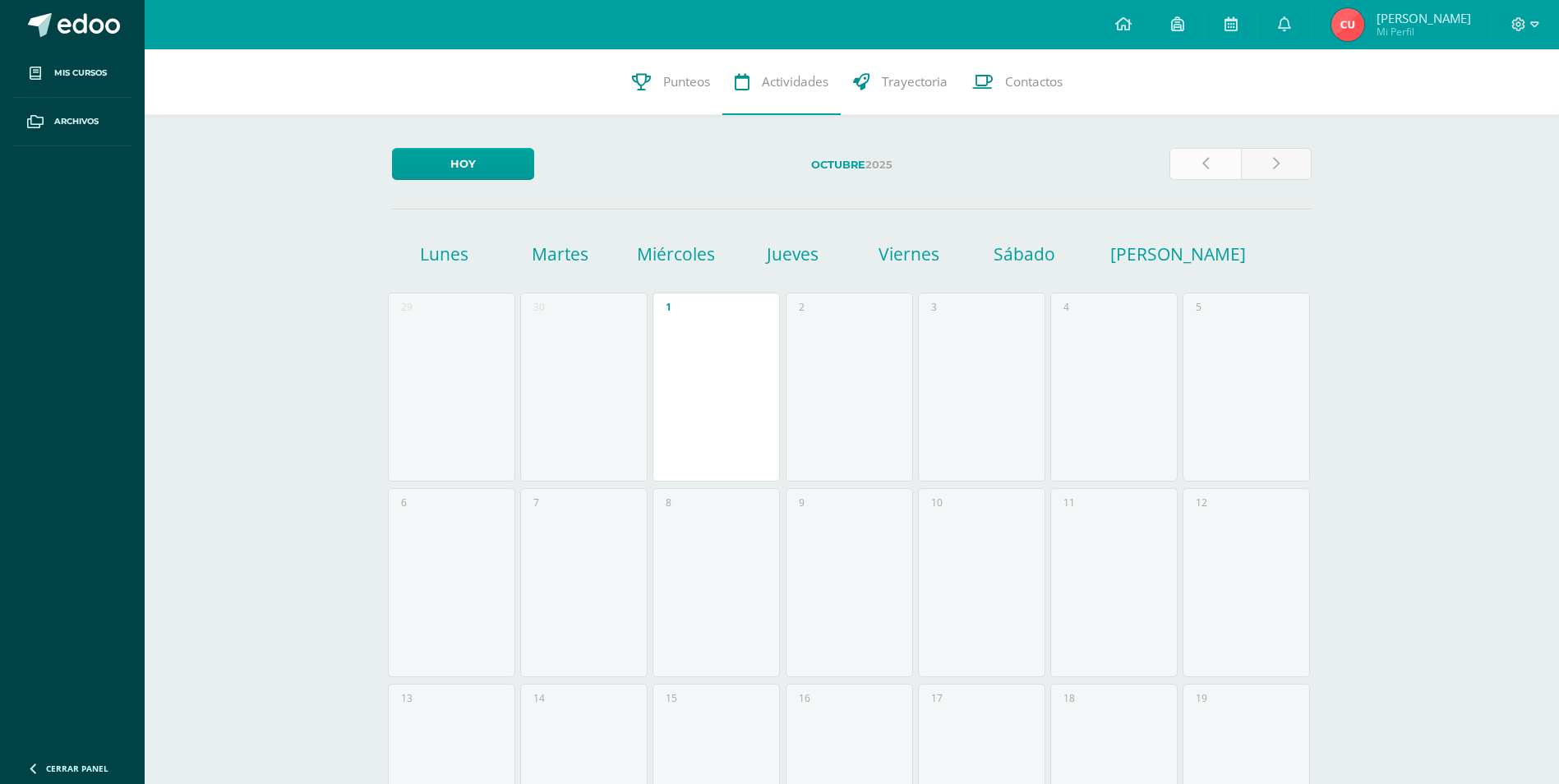
click at [1216, 166] on link at bounding box center [1205, 164] width 72 height 32
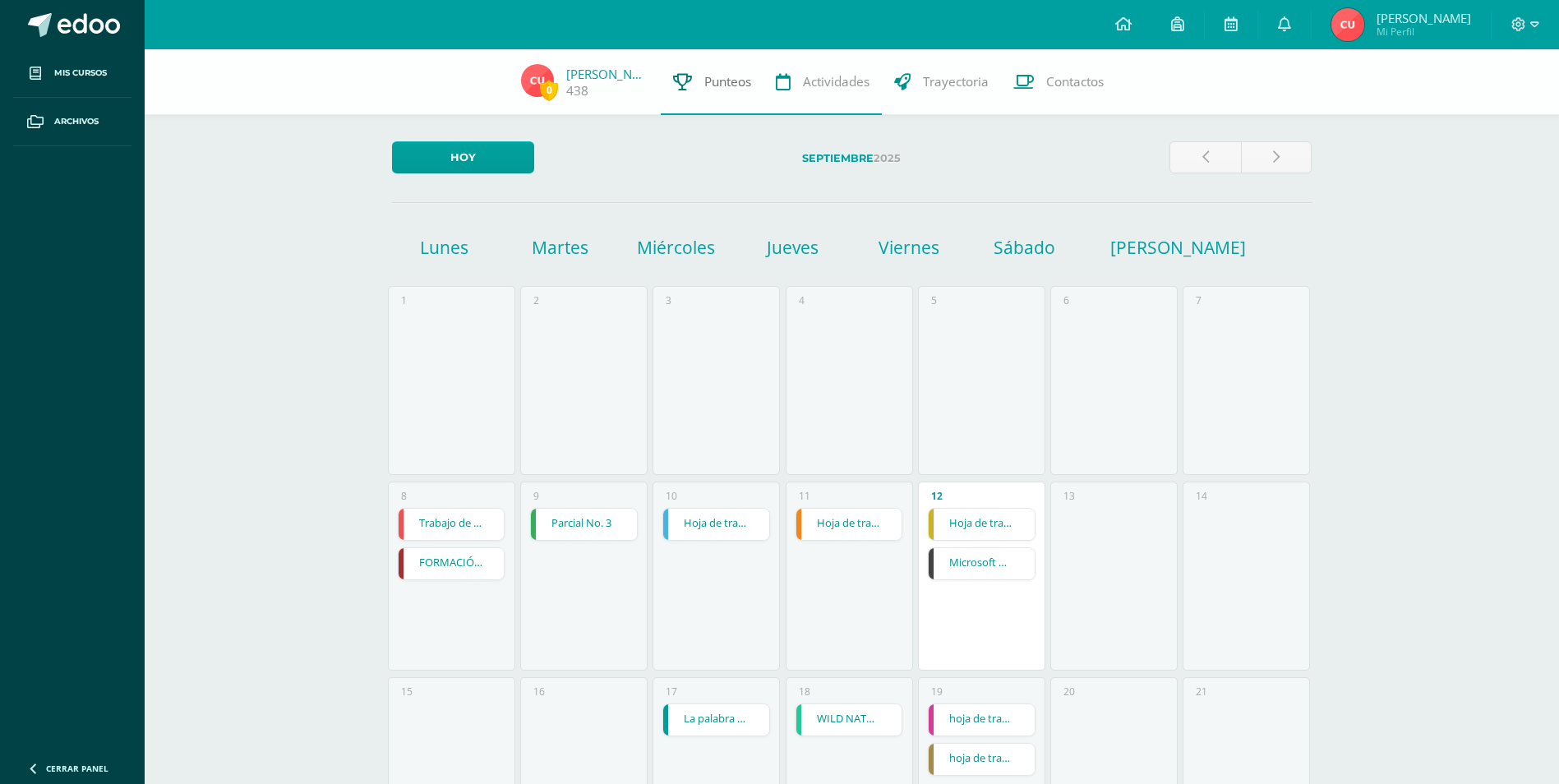
click at [728, 83] on span "Punteos" at bounding box center [728, 82] width 47 height 17
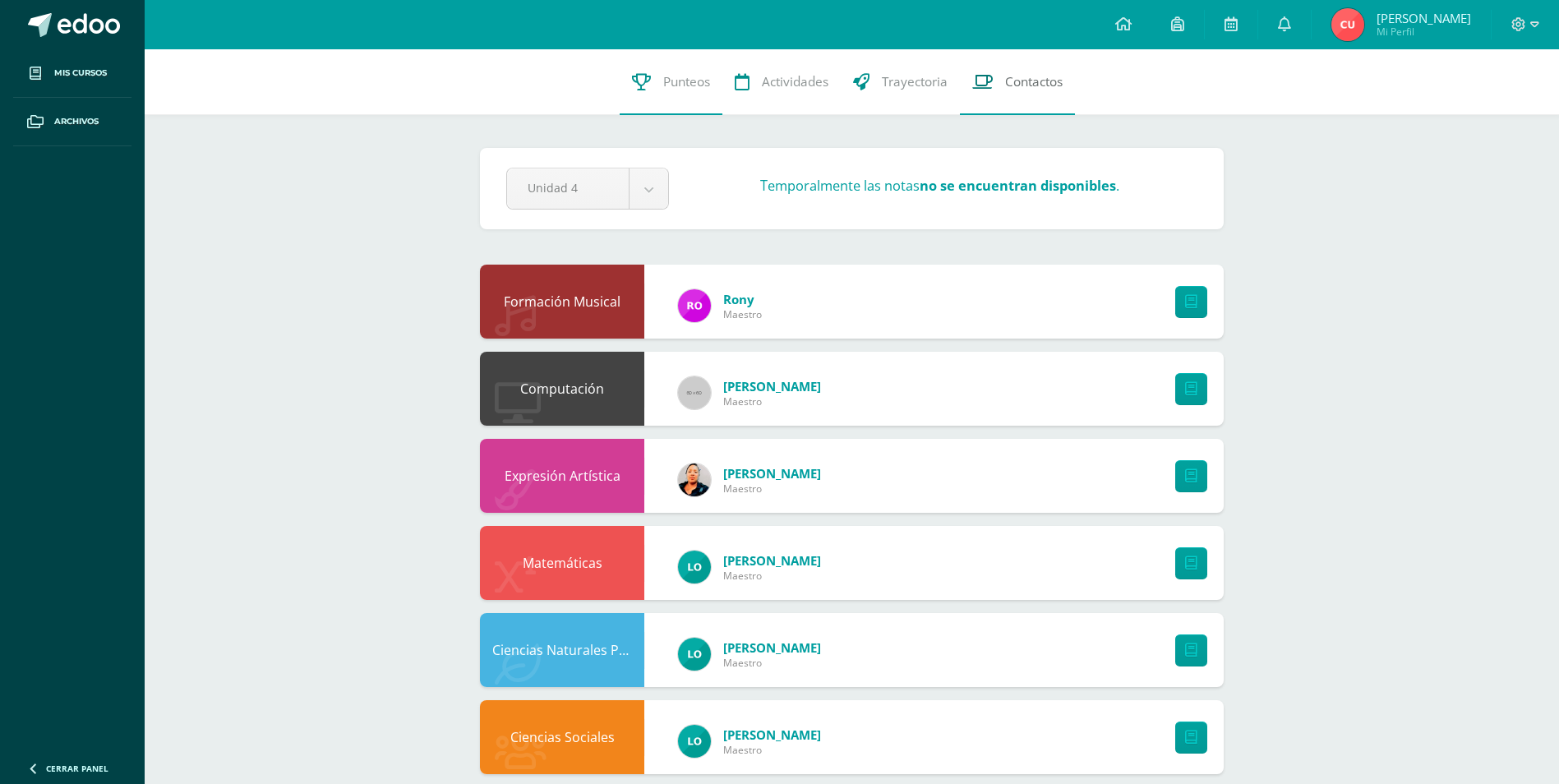
click at [1049, 91] on link "Contactos" at bounding box center [1018, 82] width 115 height 65
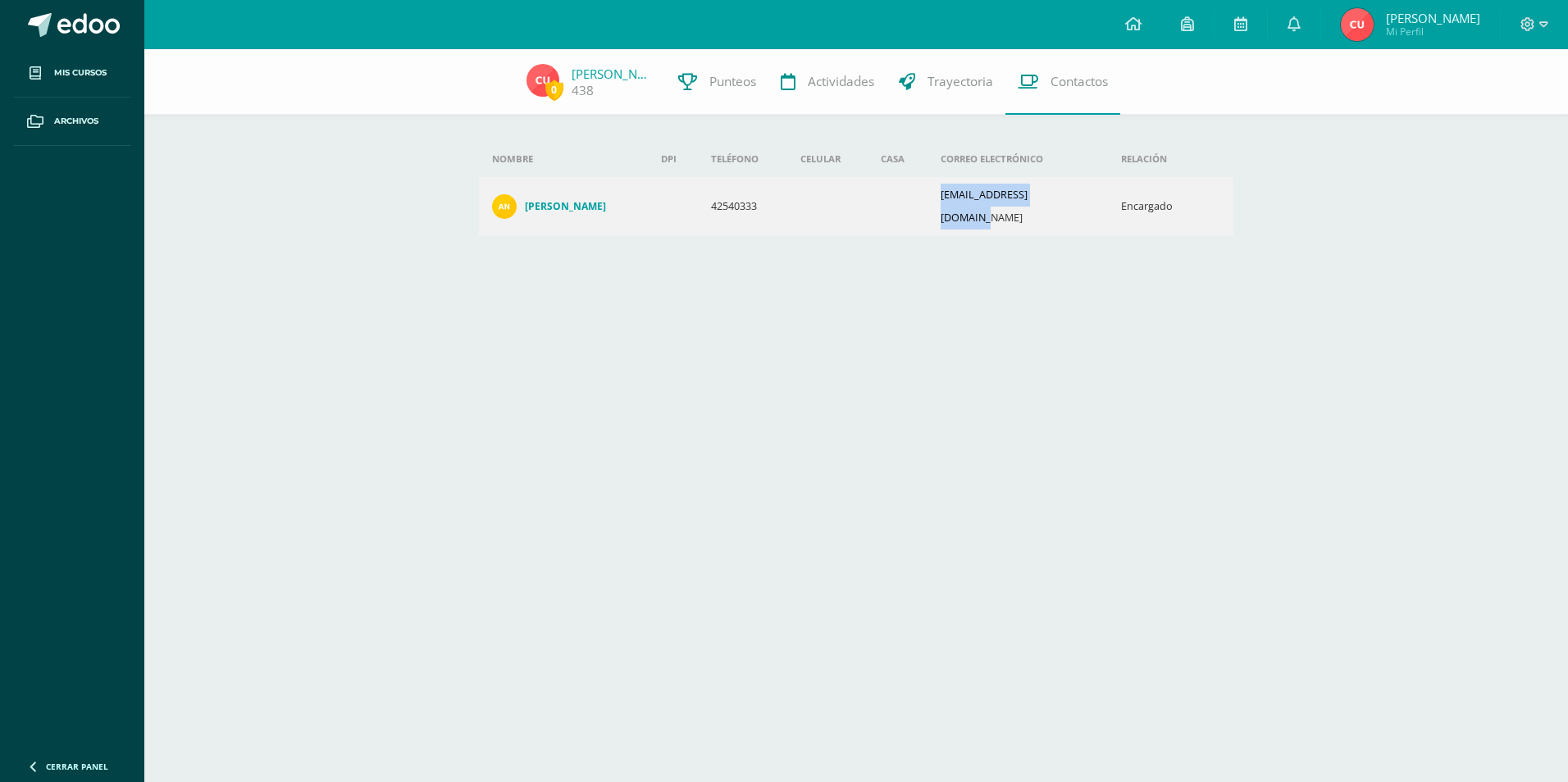
drag, startPoint x: 948, startPoint y: 199, endPoint x: 1088, endPoint y: 202, distance: 140.0
click at [1088, 202] on td "[EMAIL_ADDRESS][DOMAIN_NAME]" at bounding box center [1017, 206] width 180 height 59
click at [1535, 32] on span at bounding box center [1534, 24] width 28 height 18
click at [1463, 116] on span "Cerrar sesión" at bounding box center [1492, 111] width 73 height 15
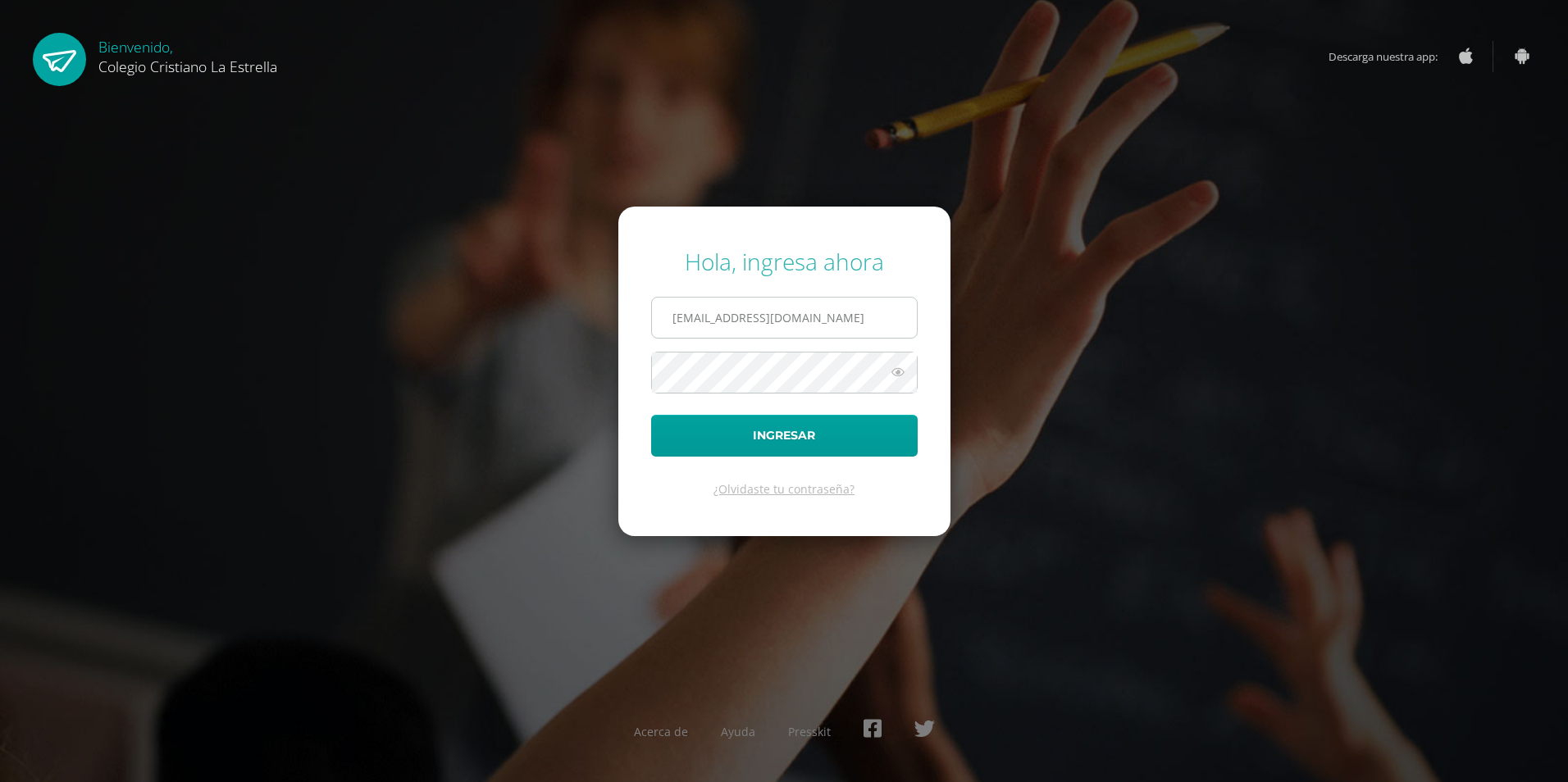
click at [818, 317] on input "438@laestrella.edu.gt" at bounding box center [784, 317] width 265 height 40
type input "438_mama@laestrella.com"
click at [771, 440] on button "Ingresar" at bounding box center [784, 436] width 266 height 42
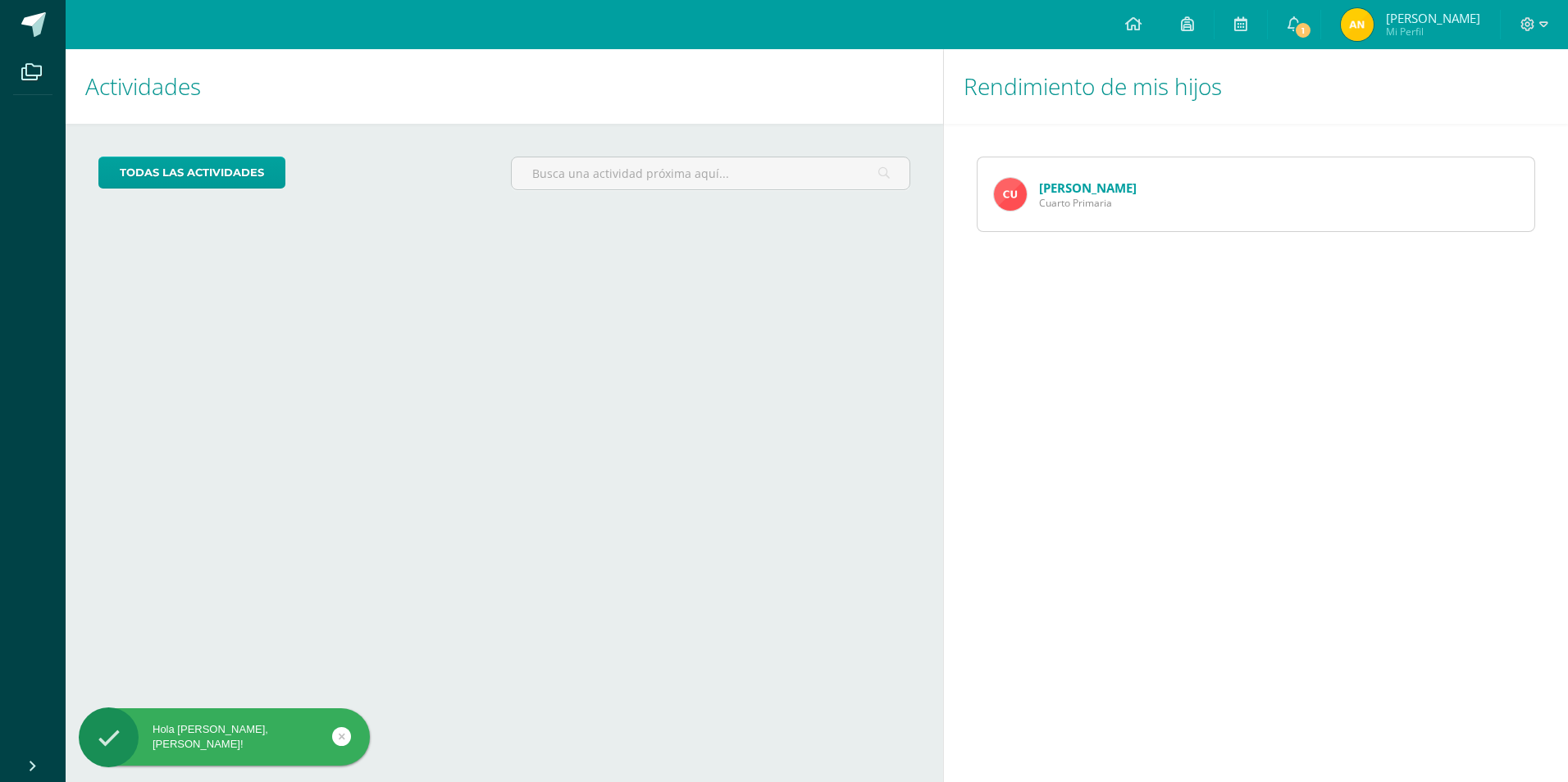
click at [1121, 189] on link "[PERSON_NAME]" at bounding box center [1088, 188] width 98 height 16
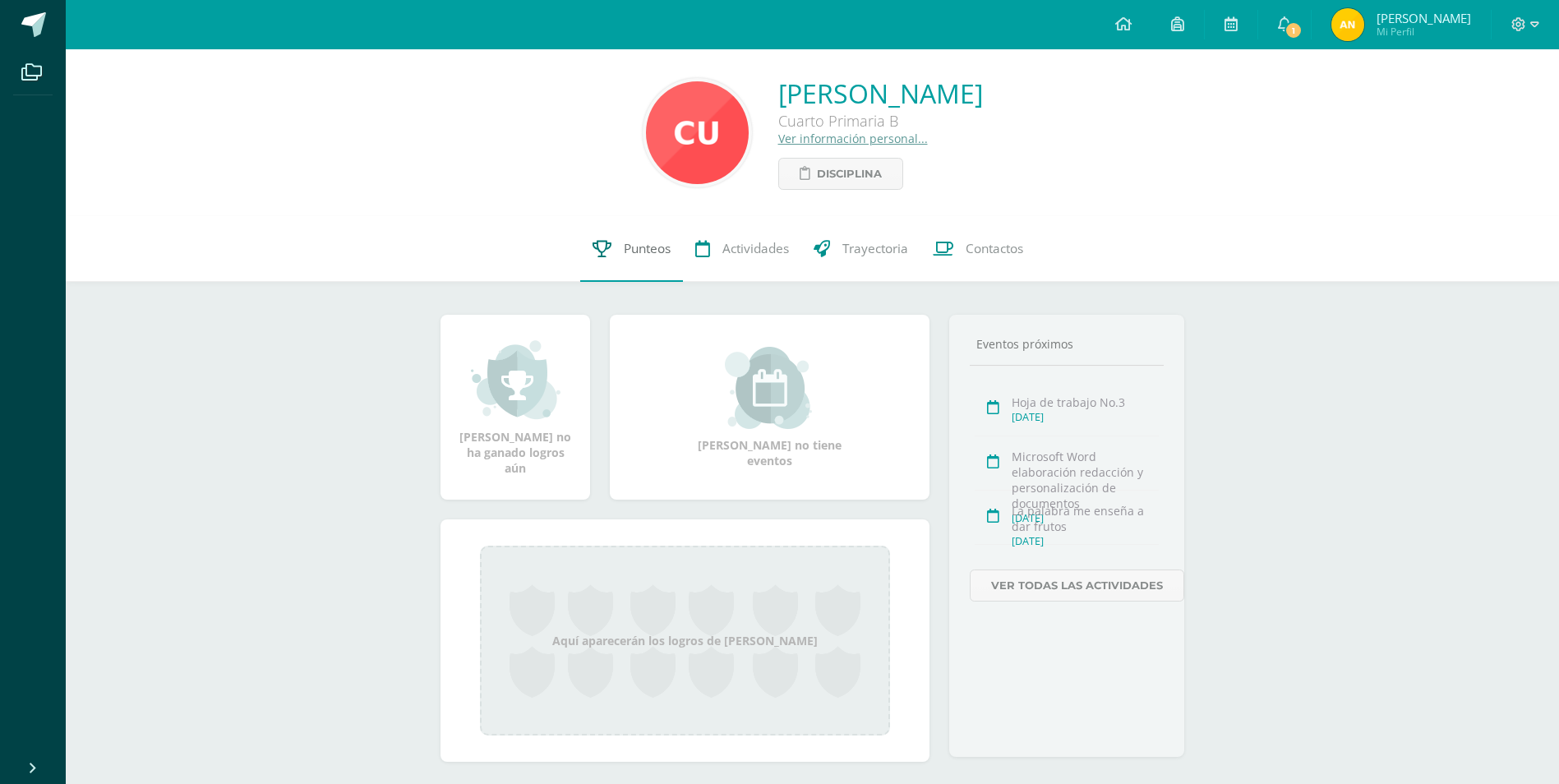
click at [638, 245] on span "Punteos" at bounding box center [648, 248] width 47 height 17
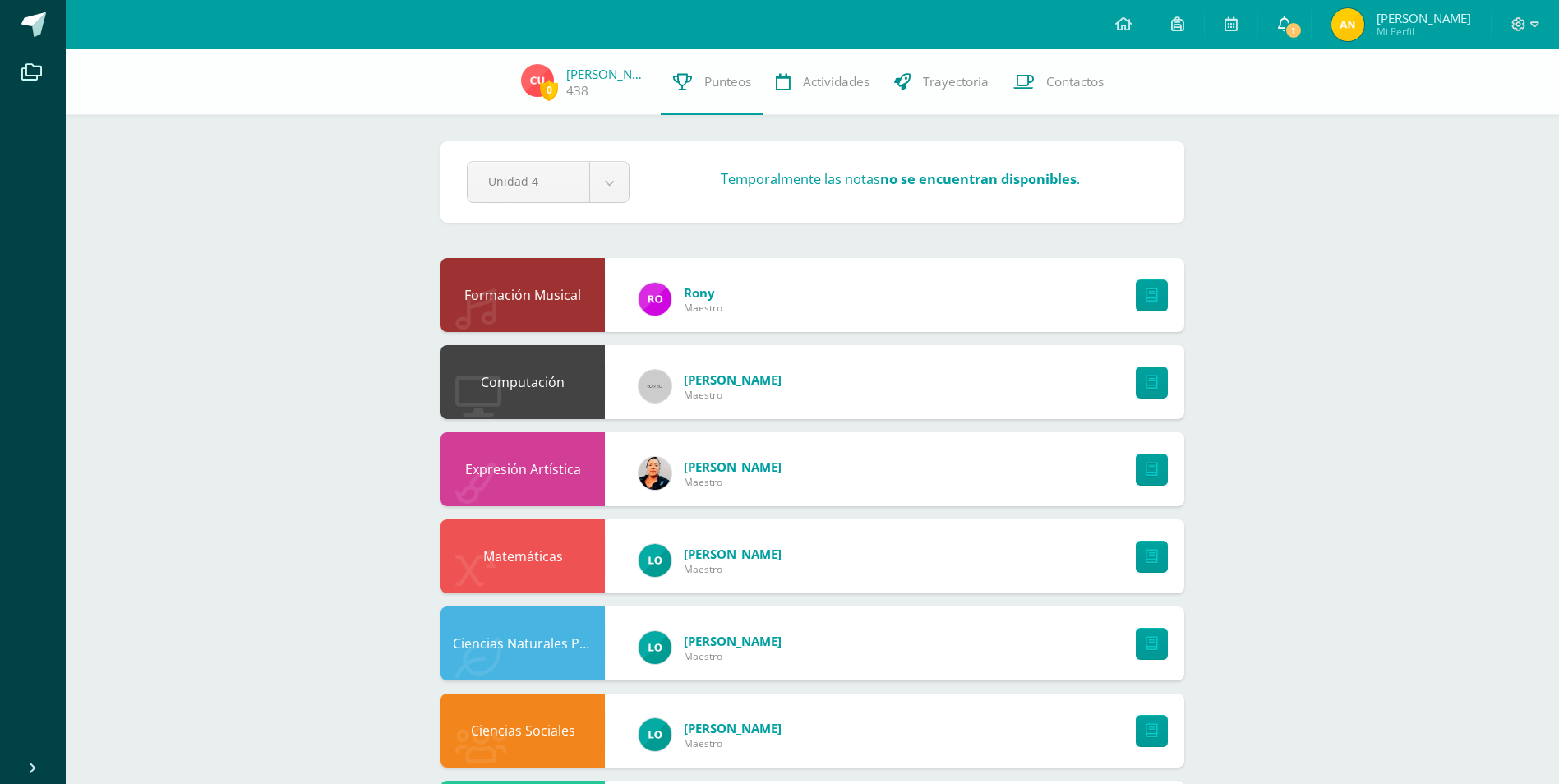
click at [1303, 31] on span "1" at bounding box center [1294, 31] width 18 height 18
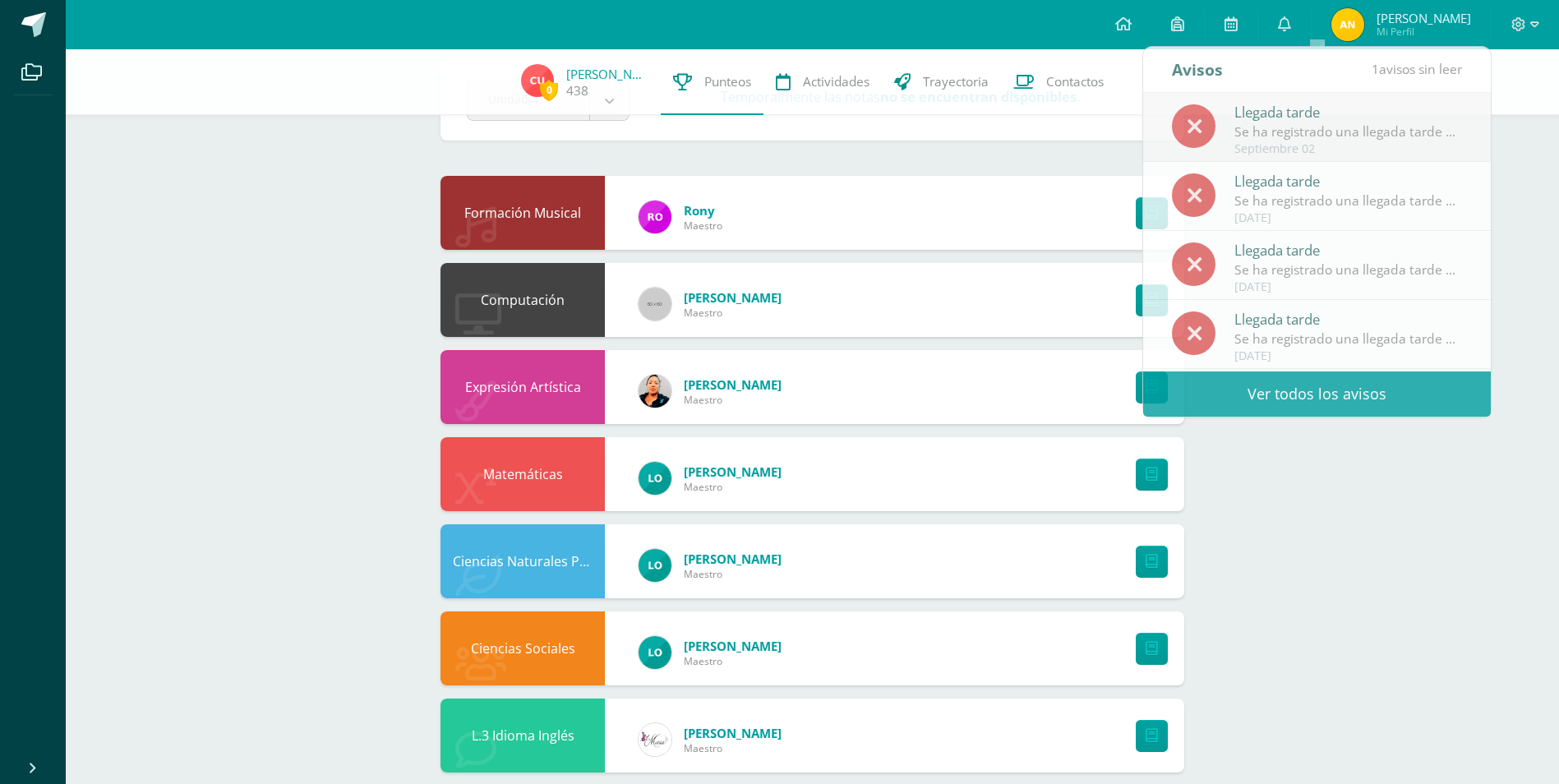
click at [1408, 458] on div "0 [PERSON_NAME] 438 Punteos Actividades Trayectoria Contactos Pendiente Unidad …" at bounding box center [812, 604] width 1494 height 1274
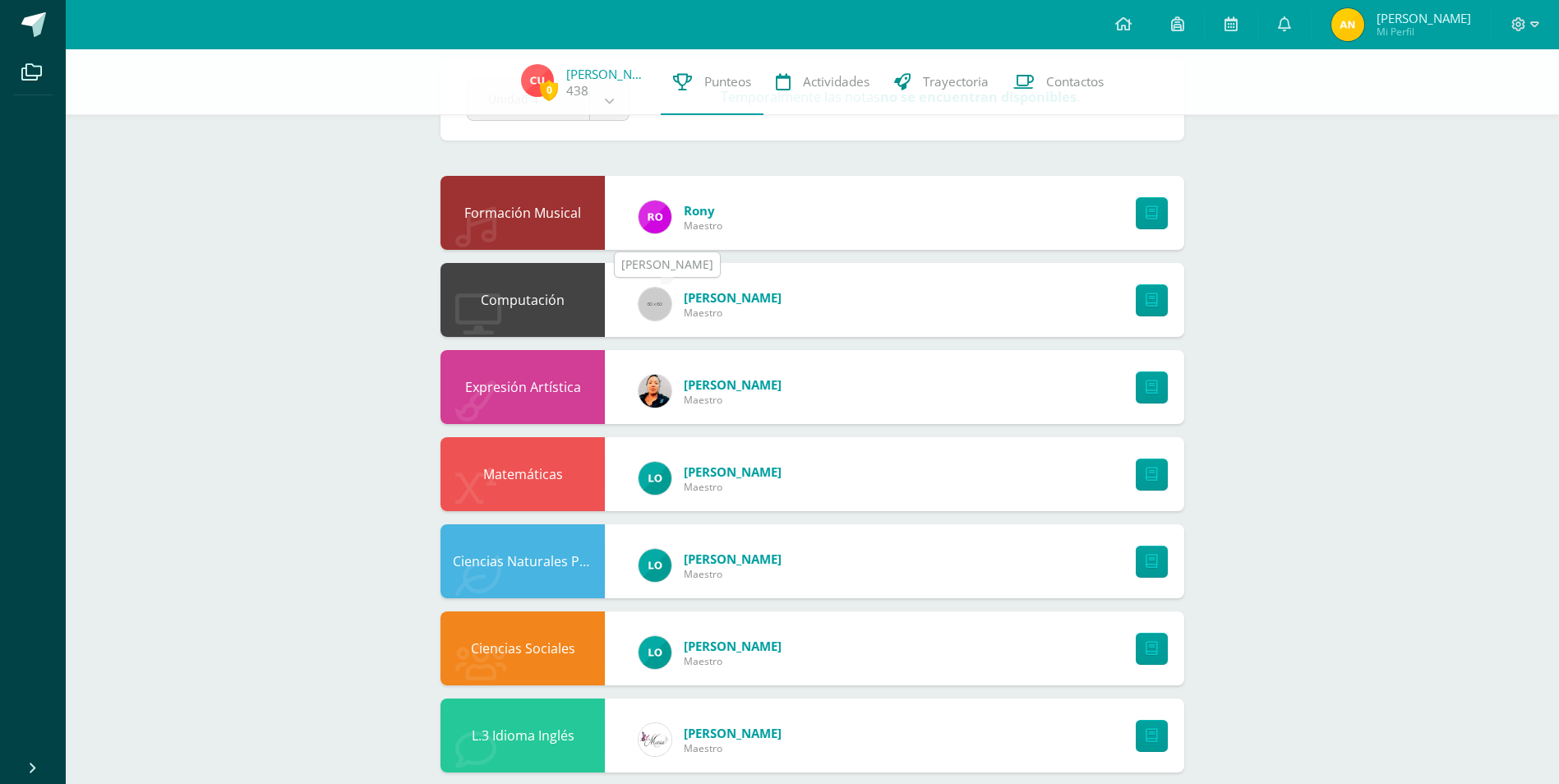
click at [654, 313] on img at bounding box center [655, 304] width 33 height 33
click at [658, 306] on img at bounding box center [655, 304] width 33 height 33
click at [1146, 308] on link at bounding box center [1151, 300] width 32 height 32
click at [605, 99] on body "Archivos Cerrar panel Configuración Cerrar sesión [PERSON_NAME] Mi Perfil 1 0 M…" at bounding box center [780, 580] width 1559 height 1323
click at [986, 74] on body "Archivos Cerrar panel Configuración Cerrar sesión [PERSON_NAME] Mi Perfil 1 0 M…" at bounding box center [780, 580] width 1559 height 1323
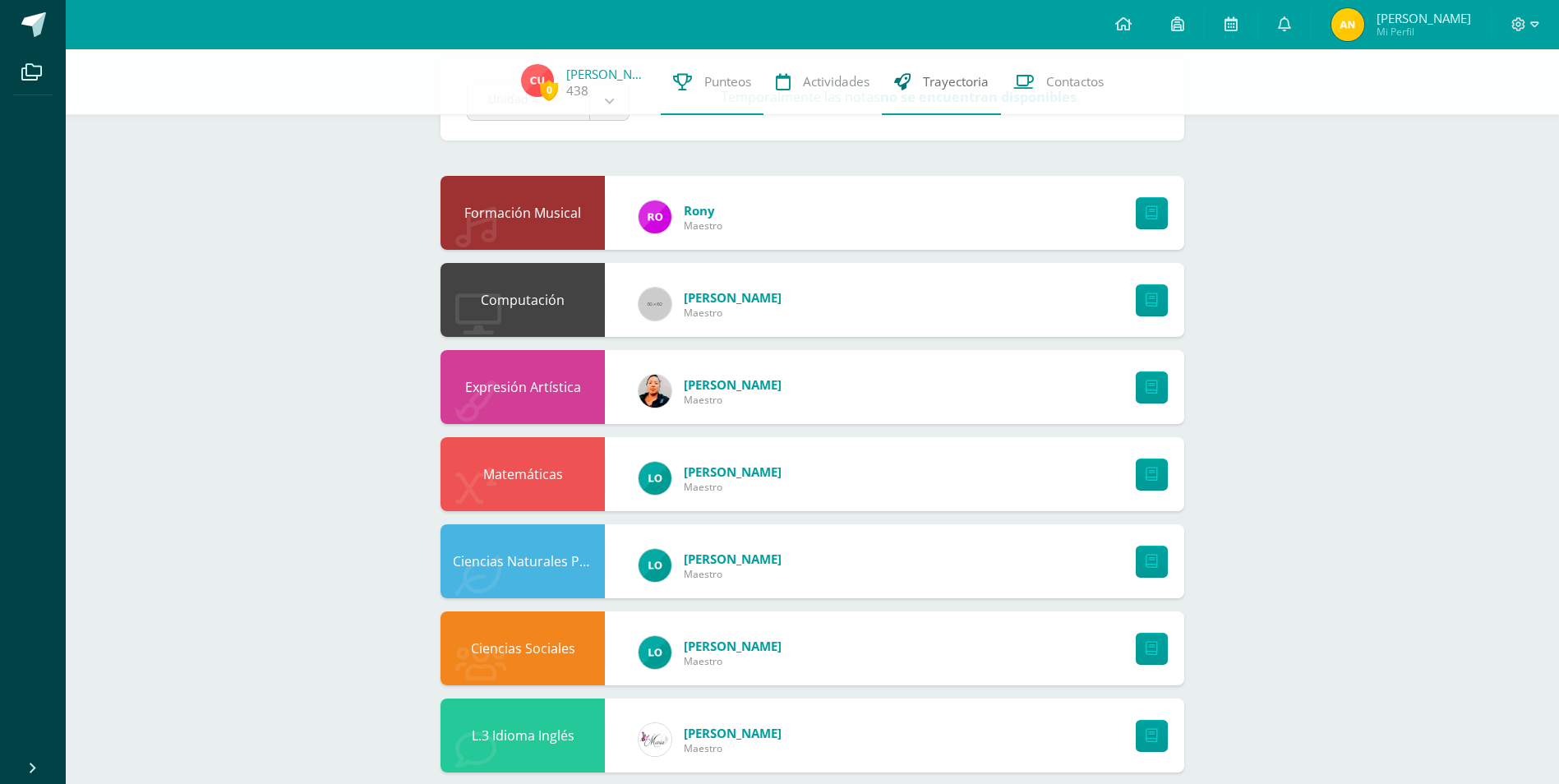
click at [958, 86] on span "Trayectoria" at bounding box center [956, 82] width 65 height 17
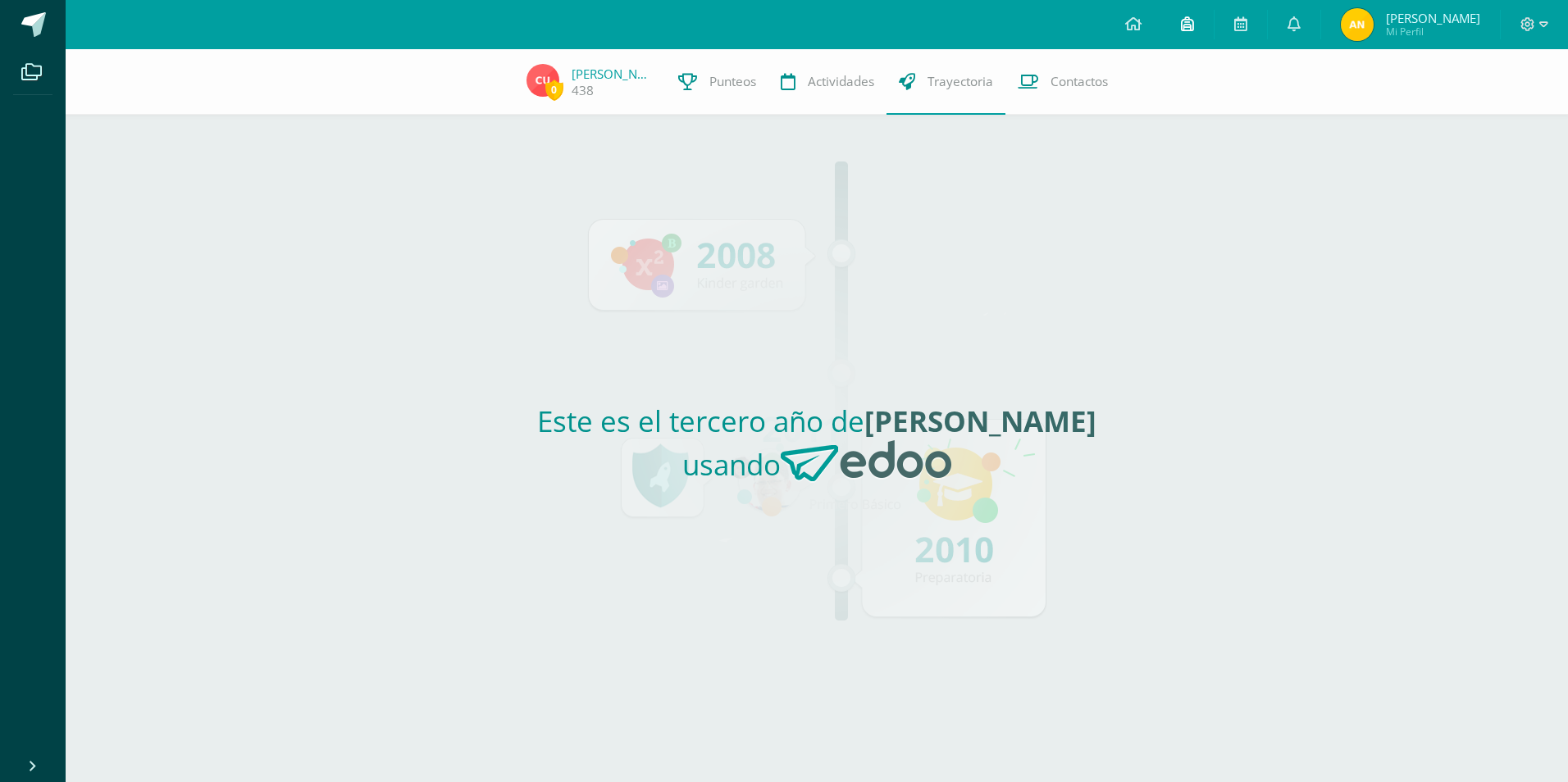
click at [1214, 34] on link at bounding box center [1187, 24] width 53 height 49
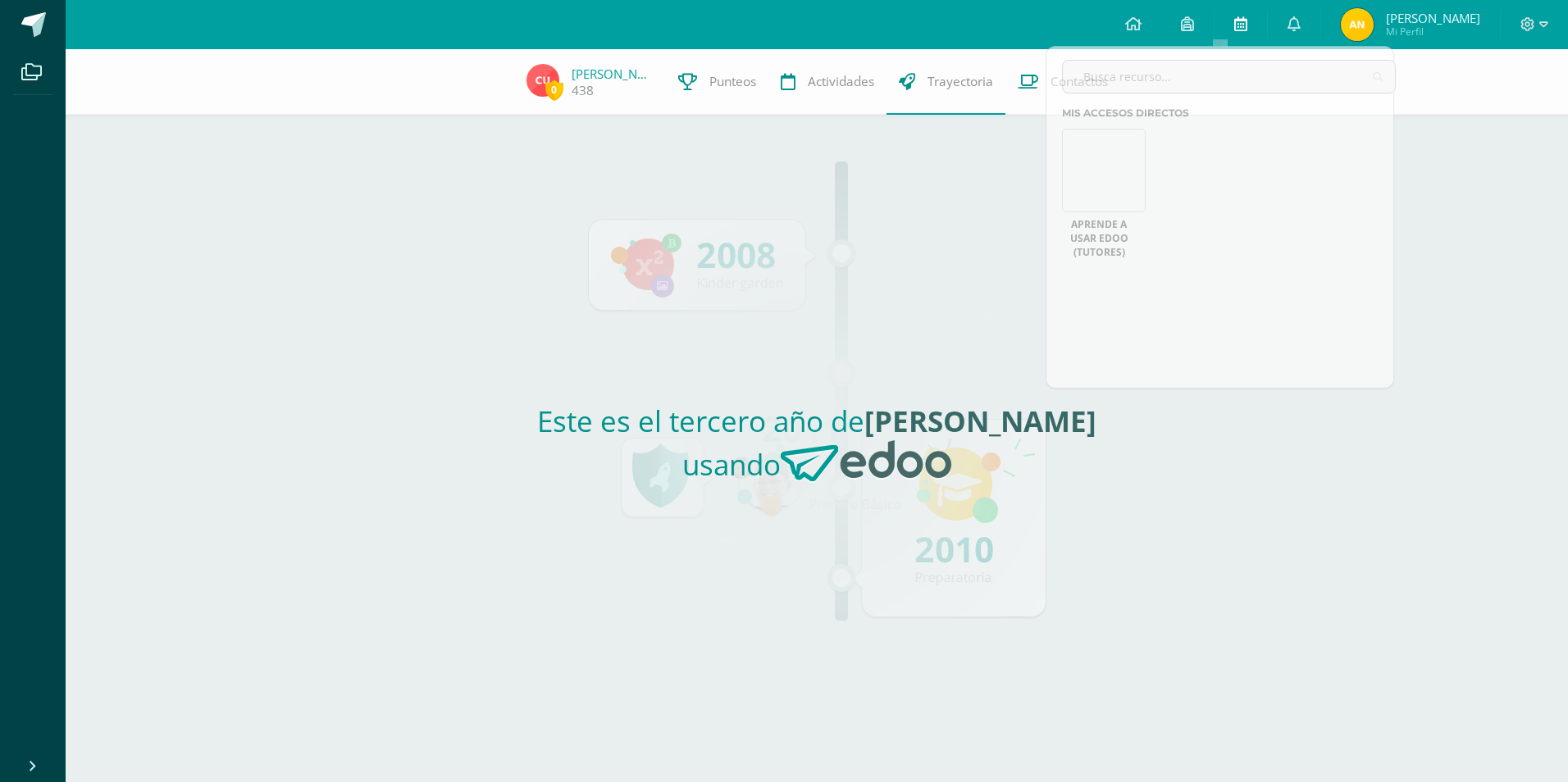
click at [1267, 31] on link at bounding box center [1241, 24] width 53 height 49
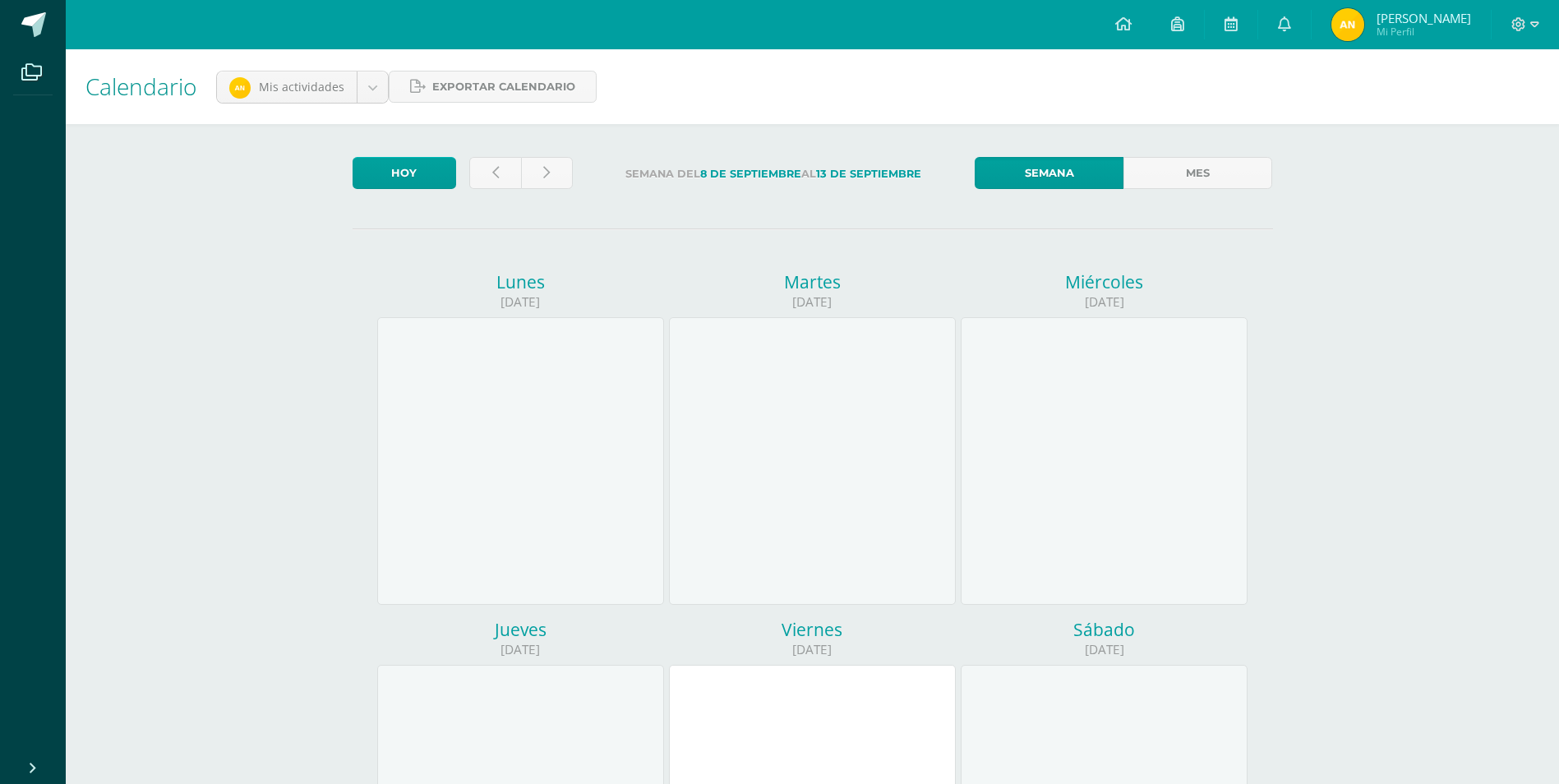
click at [1365, 31] on img at bounding box center [1347, 25] width 33 height 33
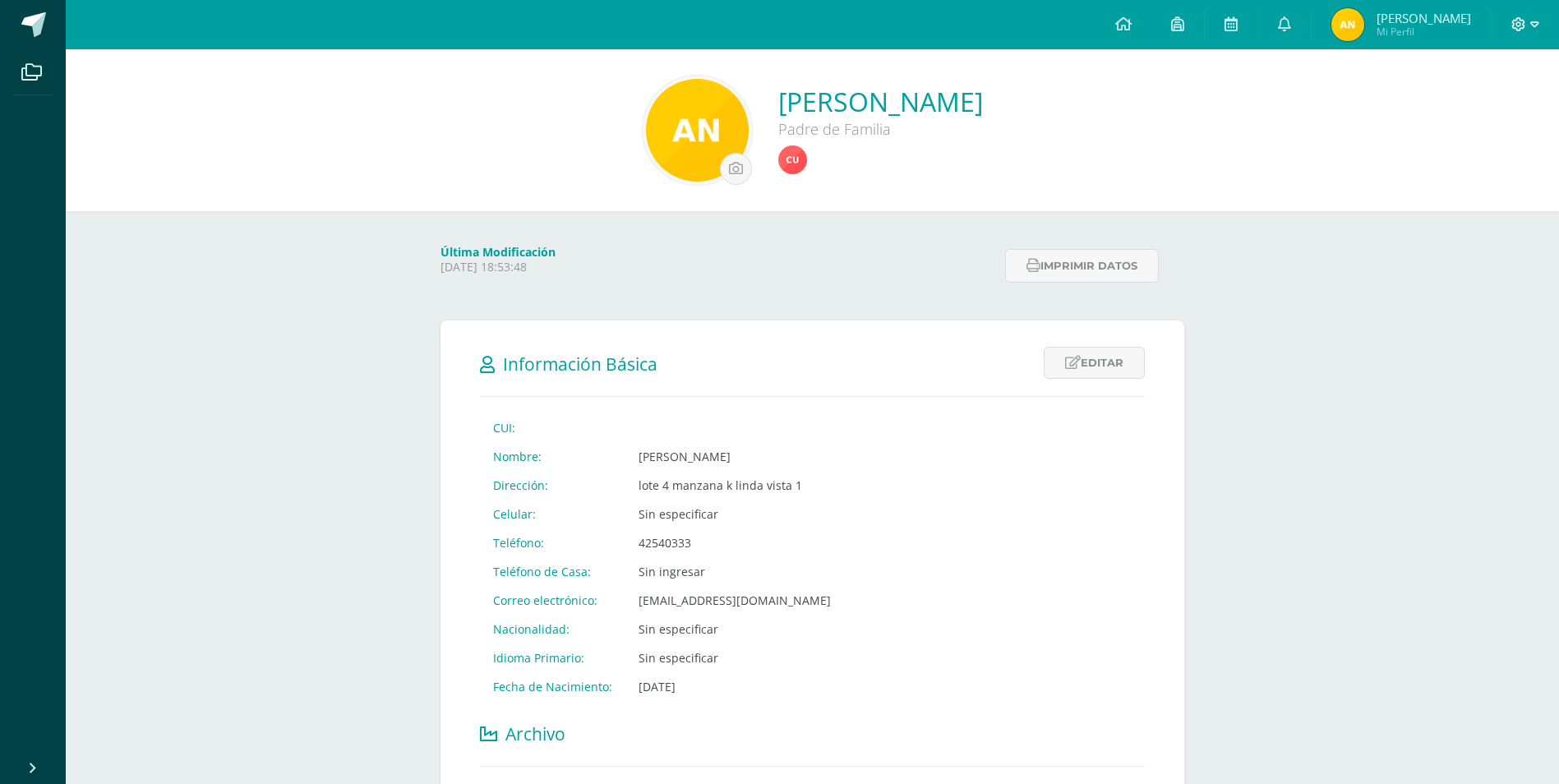
click at [1523, 18] on icon at bounding box center [1519, 25] width 15 height 15
click at [1490, 110] on span "Cerrar sesión" at bounding box center [1482, 112] width 74 height 15
